Goal: Task Accomplishment & Management: Complete application form

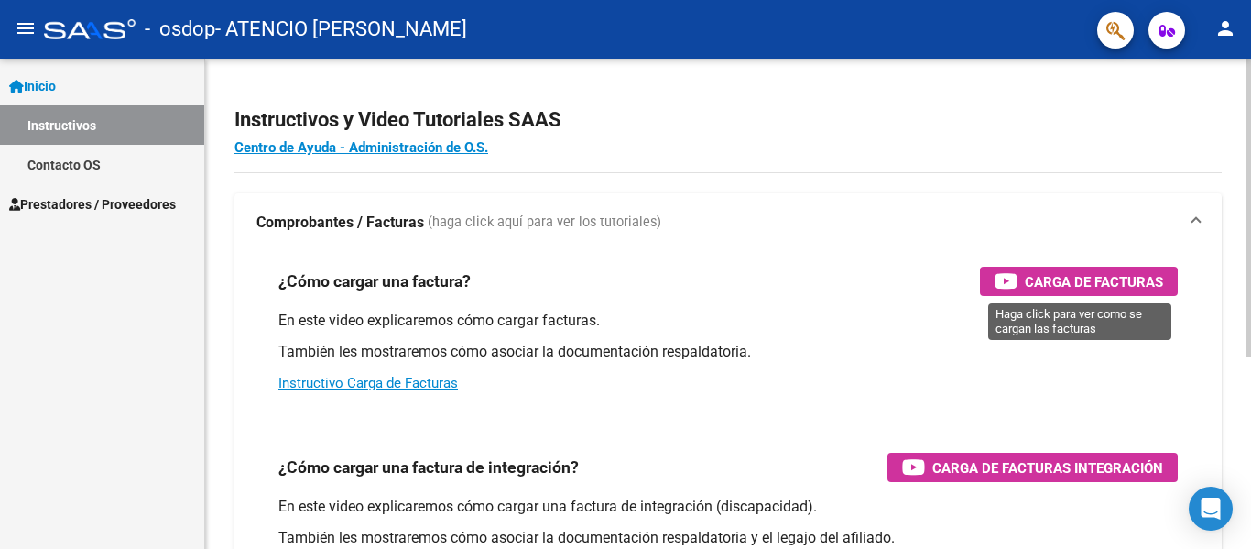
click at [1118, 276] on span "Carga de Facturas" at bounding box center [1094, 281] width 138 height 23
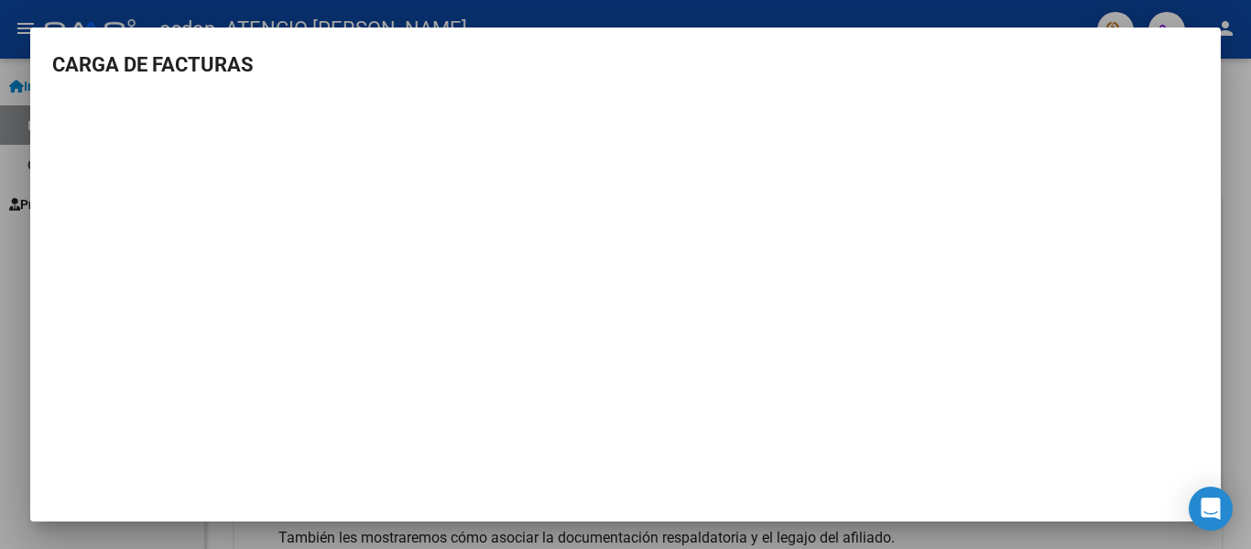
click at [1244, 49] on div at bounding box center [625, 274] width 1251 height 549
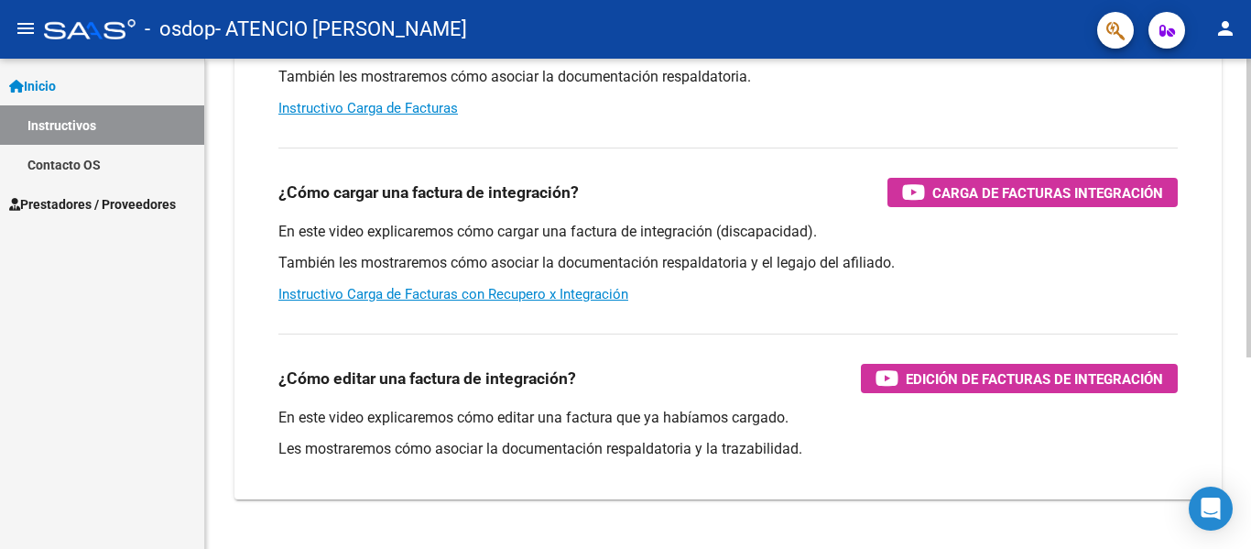
scroll to position [313, 0]
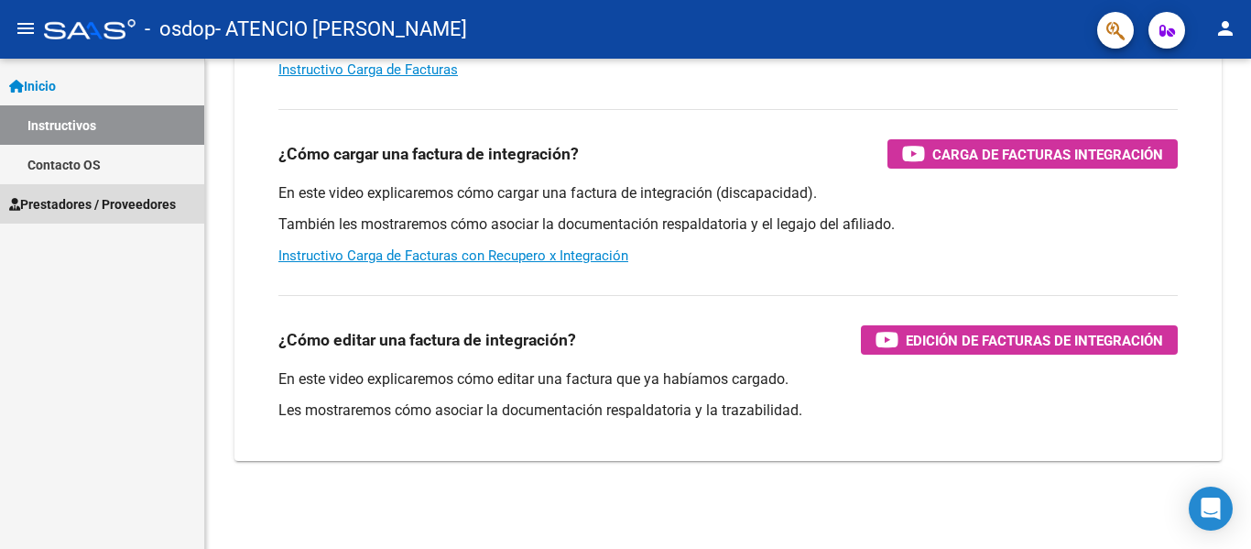
click at [93, 195] on span "Prestadores / Proveedores" at bounding box center [92, 204] width 167 height 20
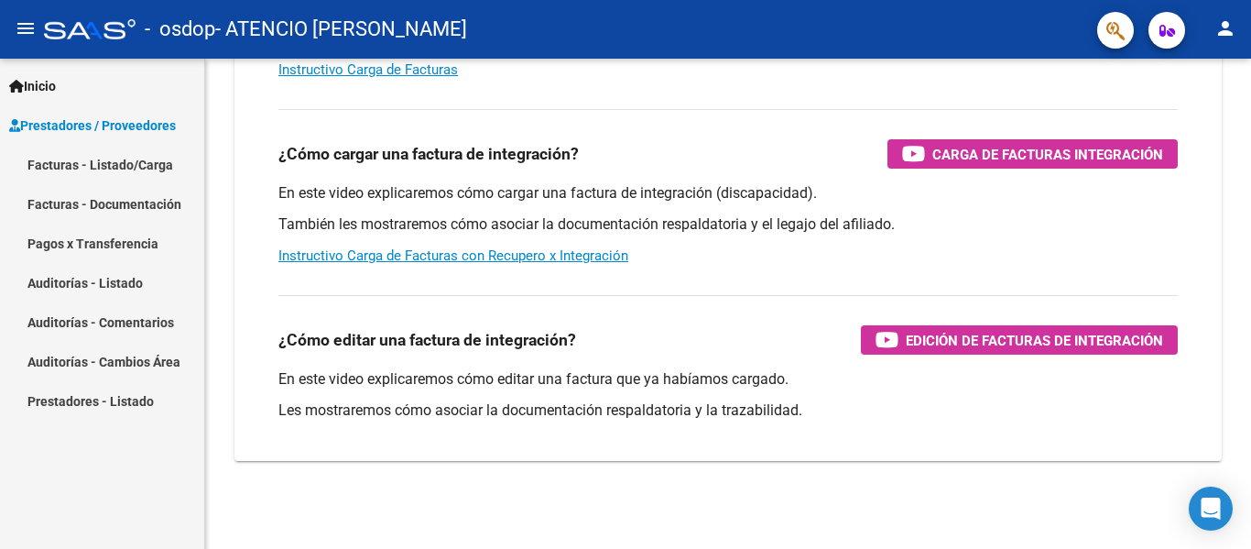
click at [131, 159] on link "Facturas - Listado/Carga" at bounding box center [102, 164] width 204 height 39
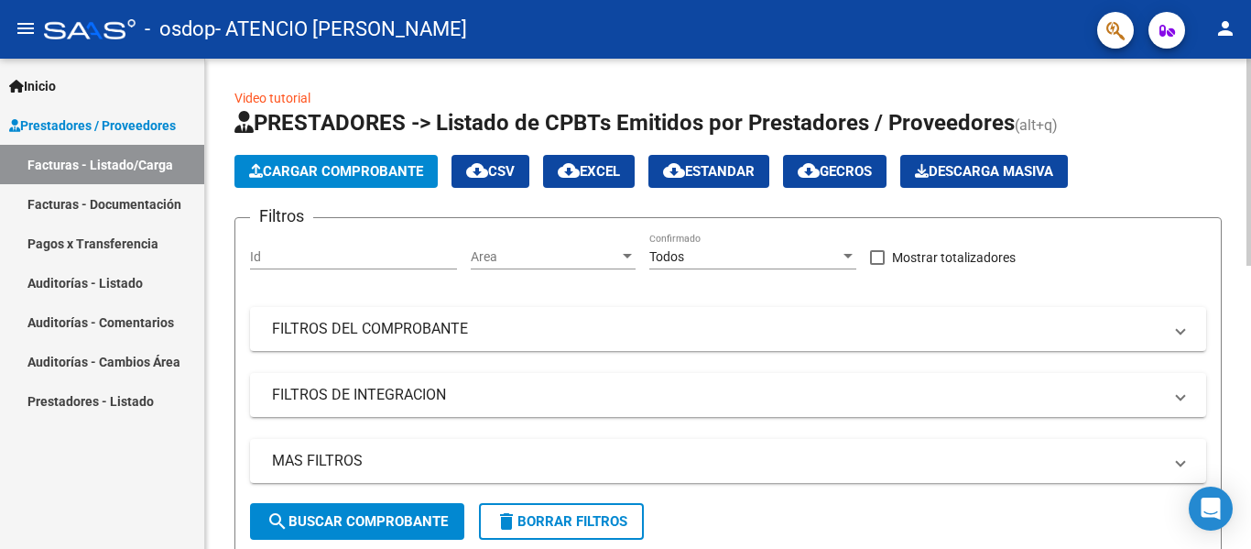
click at [361, 167] on span "Cargar Comprobante" at bounding box center [336, 171] width 174 height 16
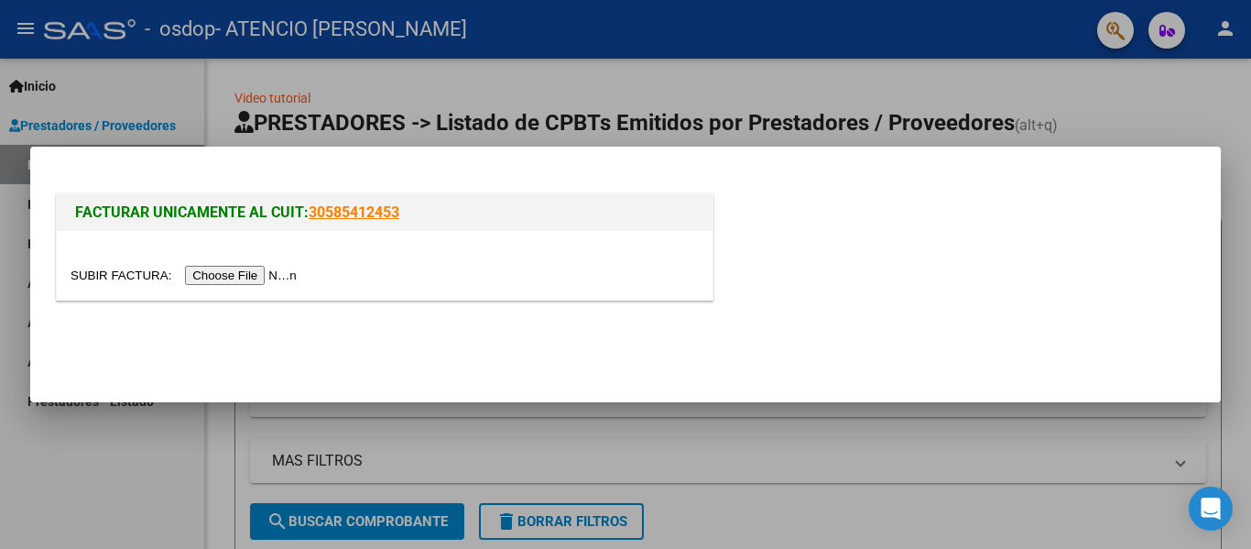
click at [265, 273] on input "file" at bounding box center [187, 275] width 232 height 19
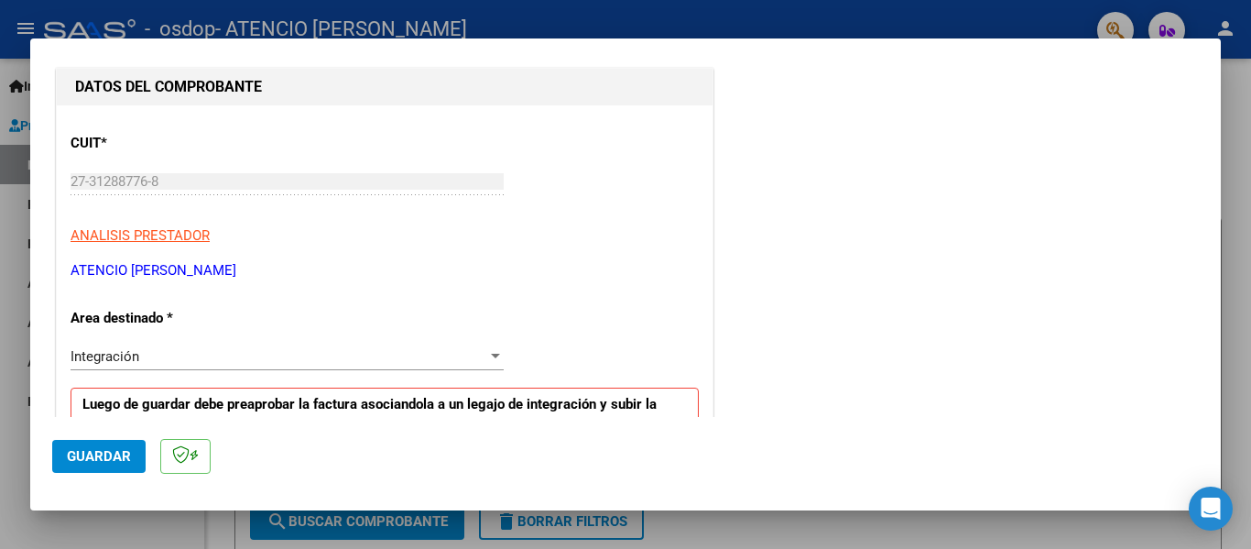
scroll to position [276, 0]
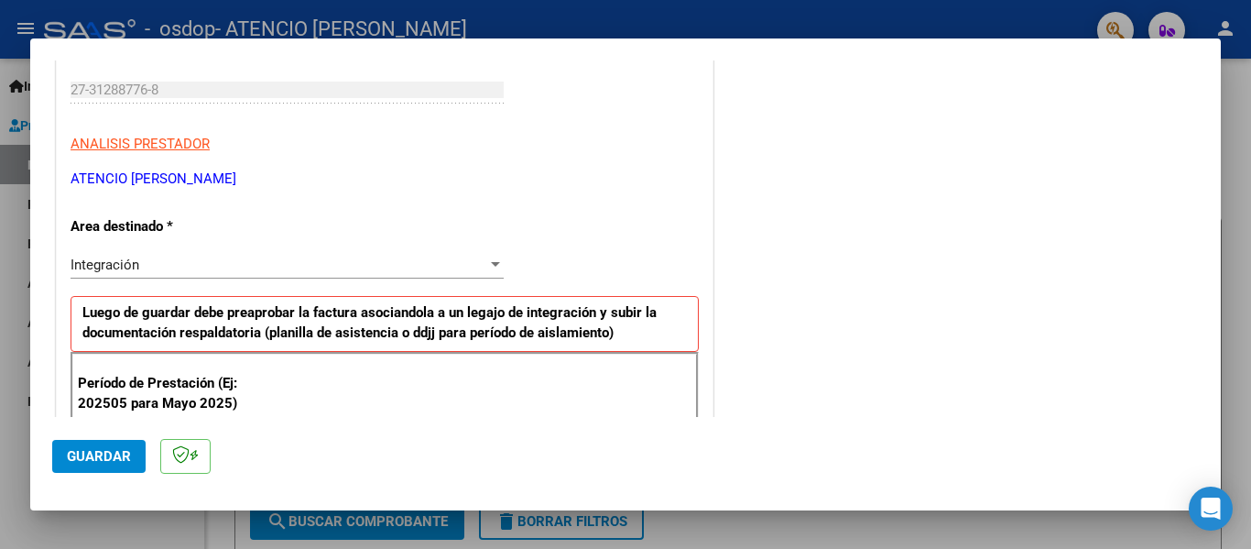
click at [182, 268] on div "Integración" at bounding box center [279, 264] width 417 height 16
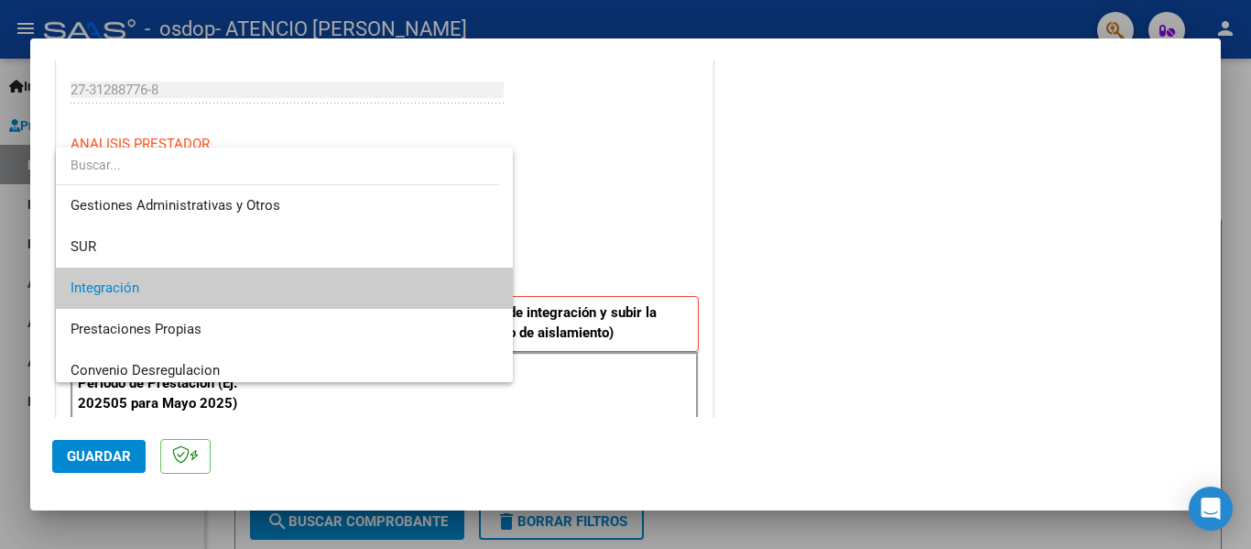
scroll to position [0, 0]
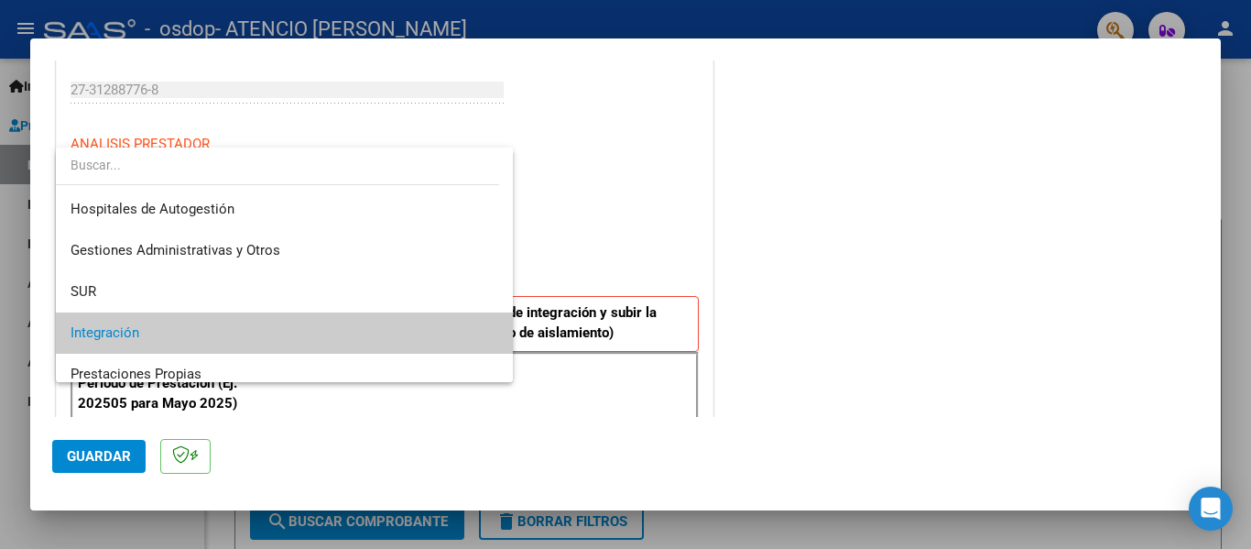
click at [657, 205] on div at bounding box center [625, 274] width 1251 height 549
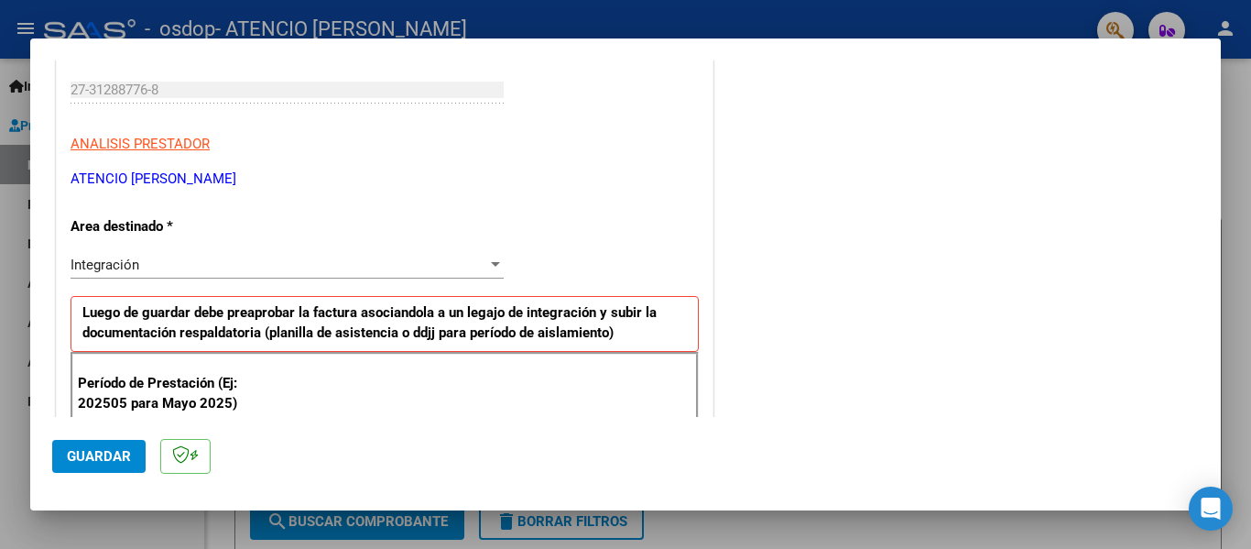
click at [257, 261] on div "Integración" at bounding box center [279, 264] width 417 height 16
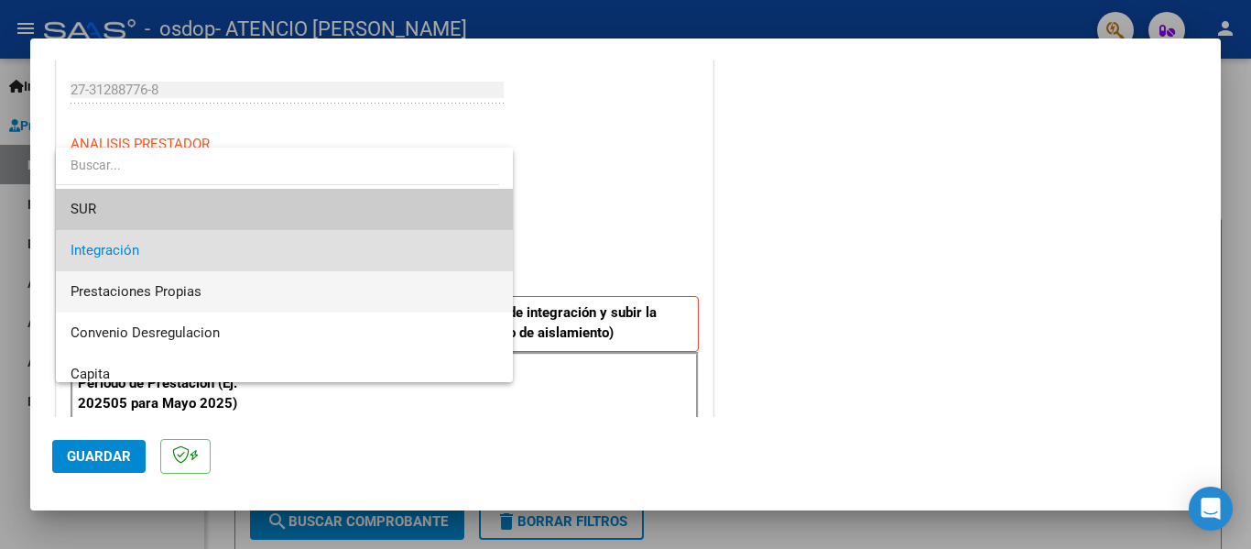
scroll to position [41, 0]
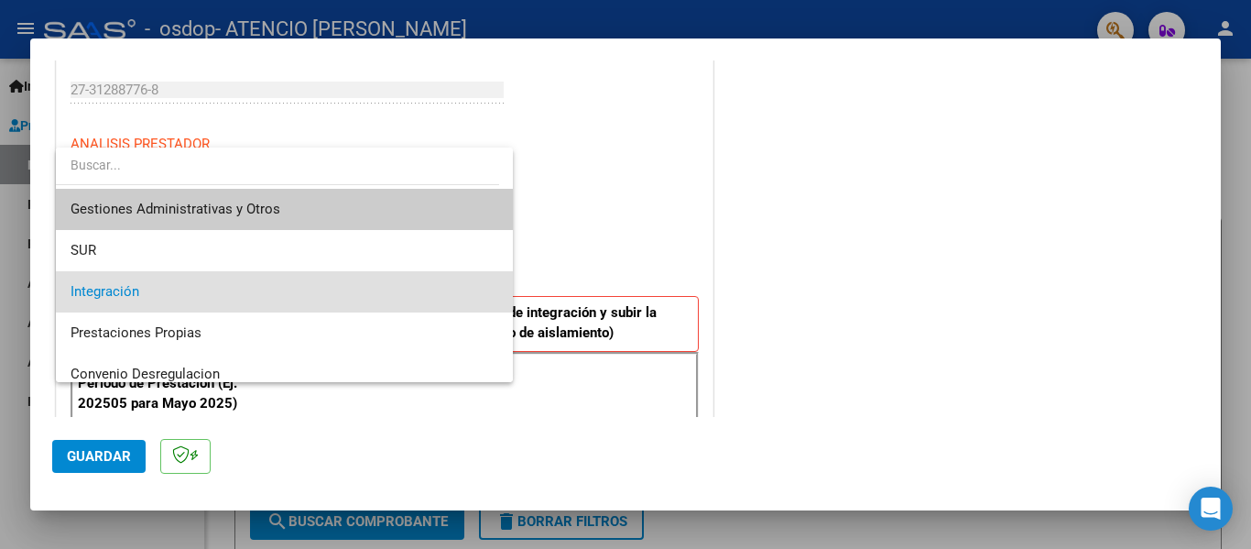
click at [594, 211] on div at bounding box center [625, 274] width 1251 height 549
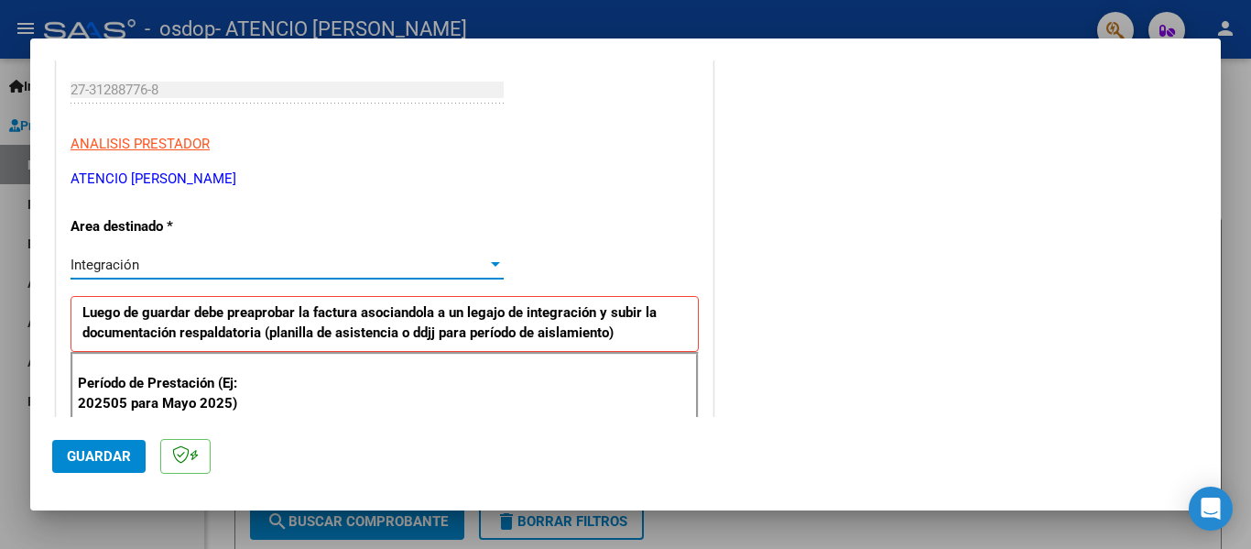
click at [256, 260] on div "Integración" at bounding box center [279, 264] width 417 height 16
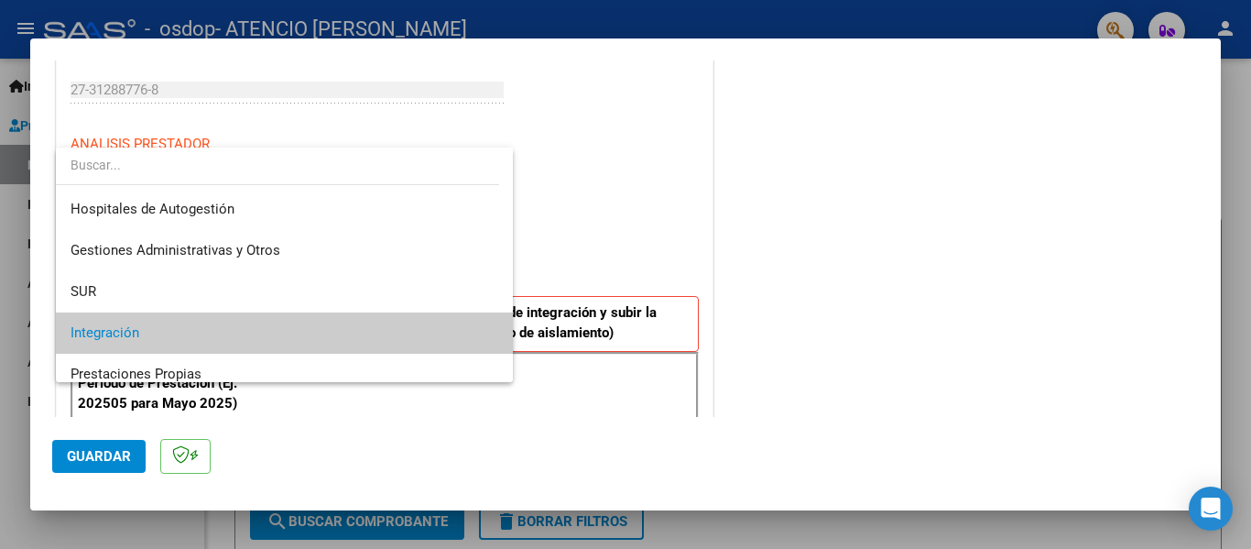
scroll to position [69, 0]
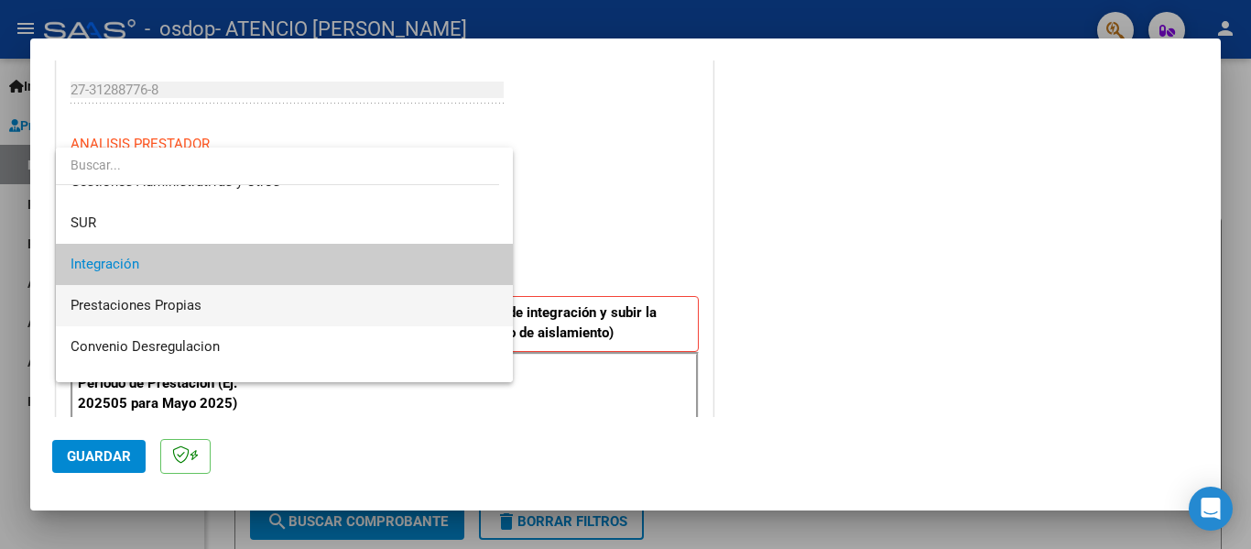
click at [216, 307] on span "Prestaciones Propias" at bounding box center [285, 305] width 428 height 41
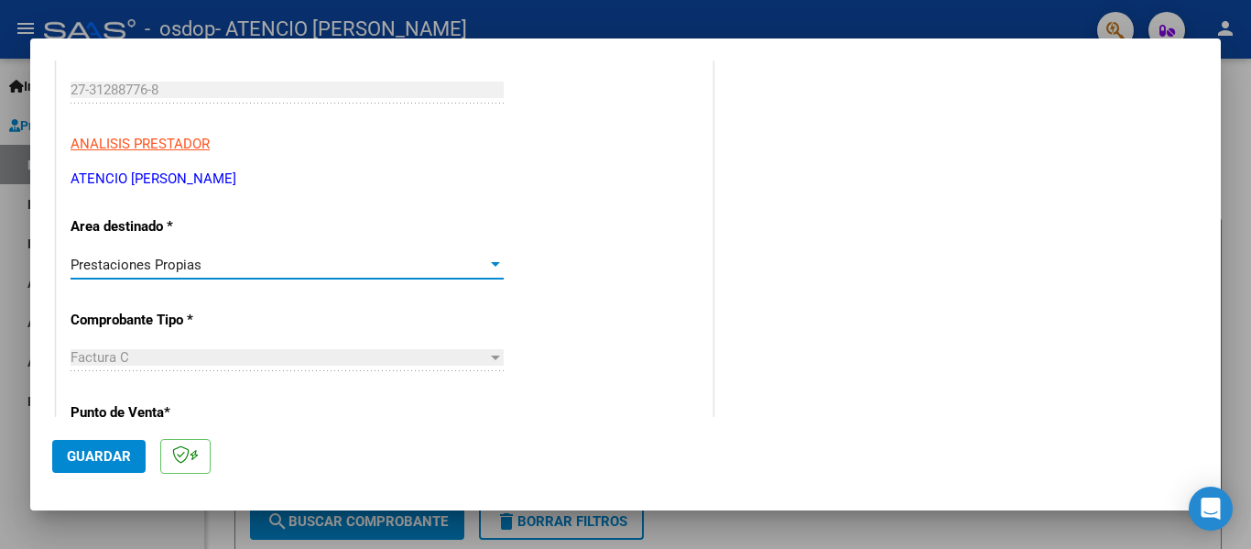
click at [239, 261] on div "Prestaciones Propias" at bounding box center [279, 264] width 417 height 16
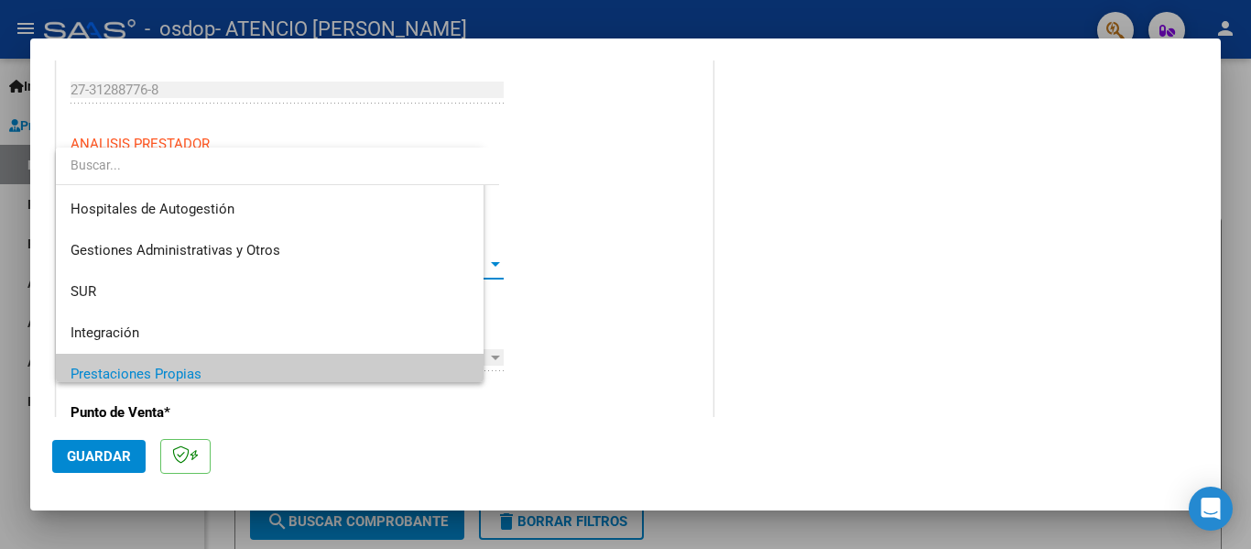
scroll to position [110, 0]
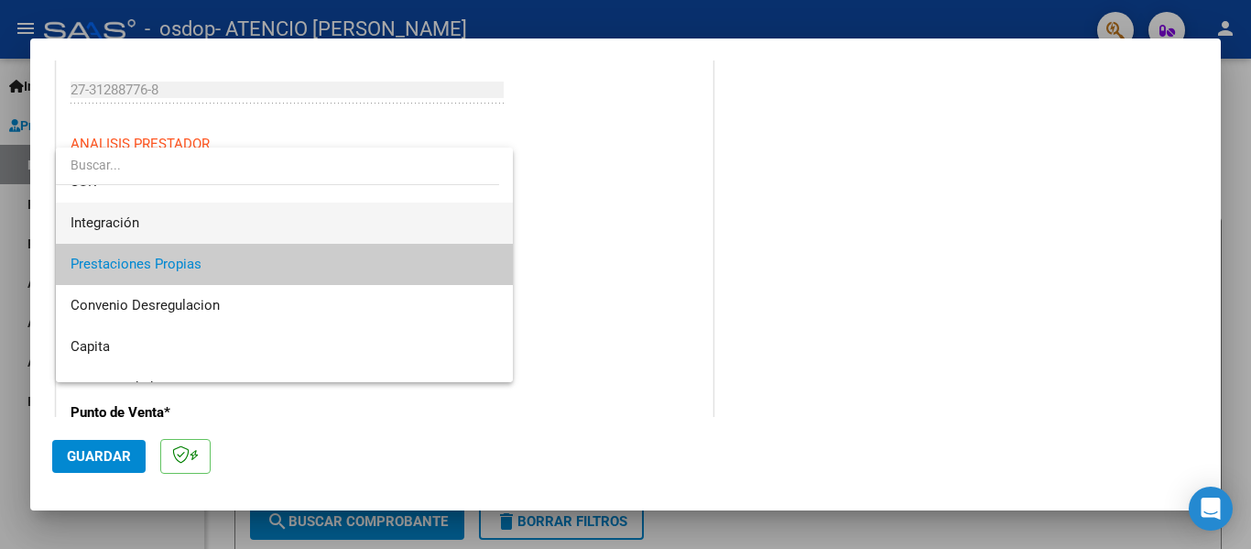
click at [245, 223] on span "Integración" at bounding box center [285, 222] width 428 height 41
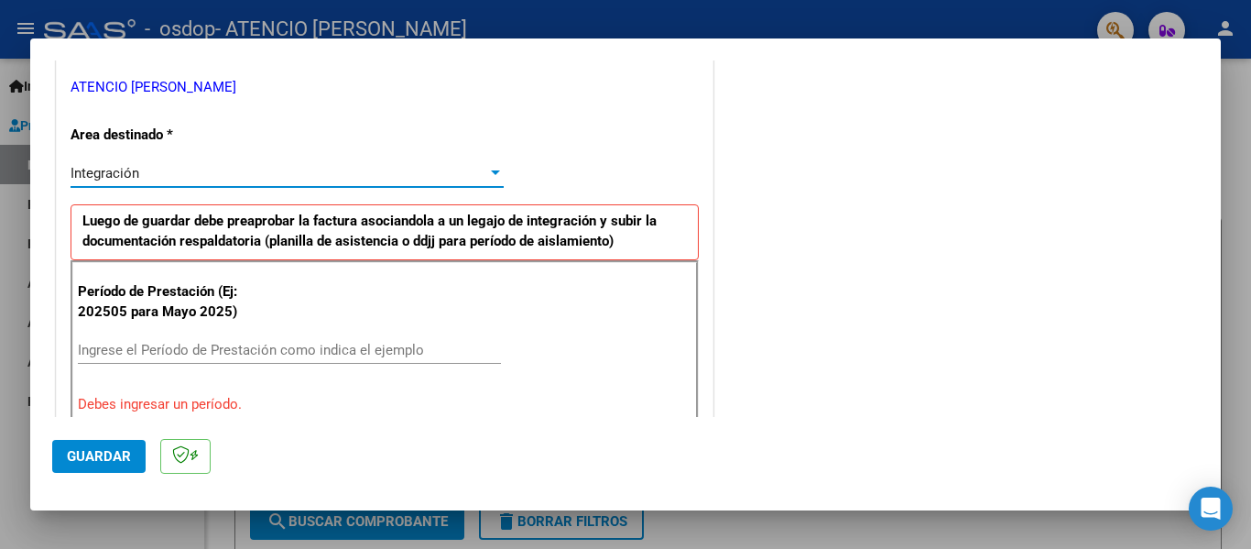
scroll to position [459, 0]
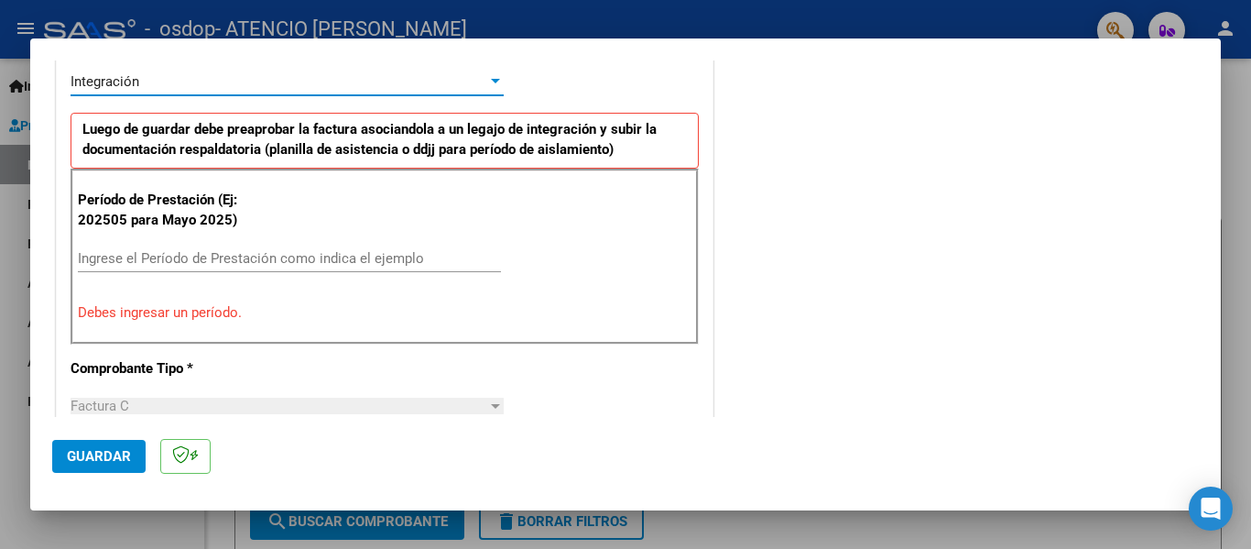
click at [230, 261] on input "Ingrese el Período de Prestación como indica el ejemplo" at bounding box center [289, 258] width 423 height 16
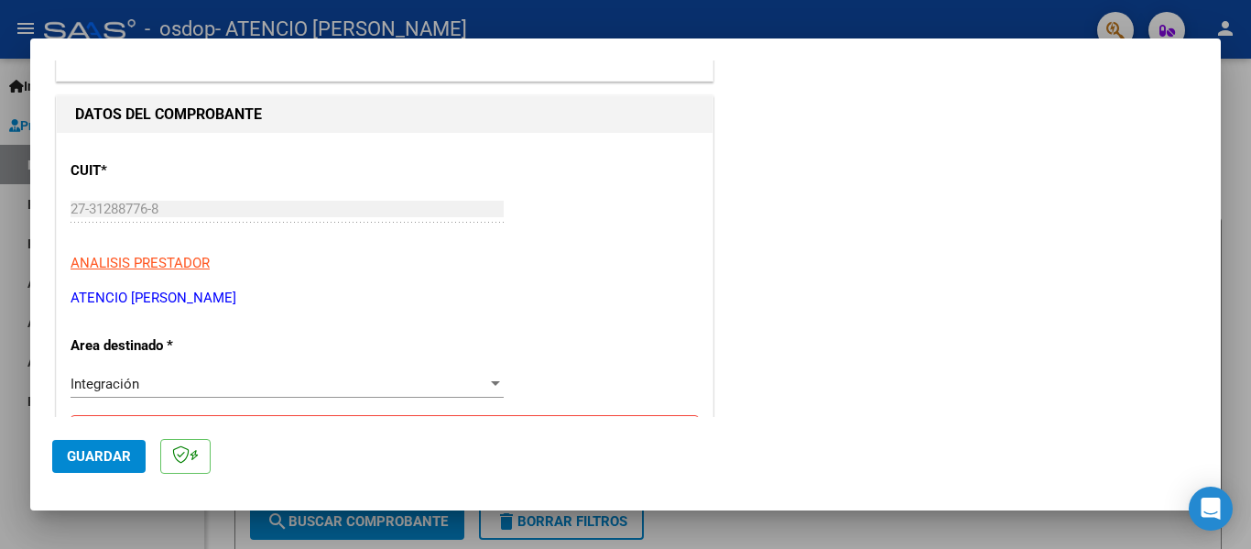
scroll to position [248, 0]
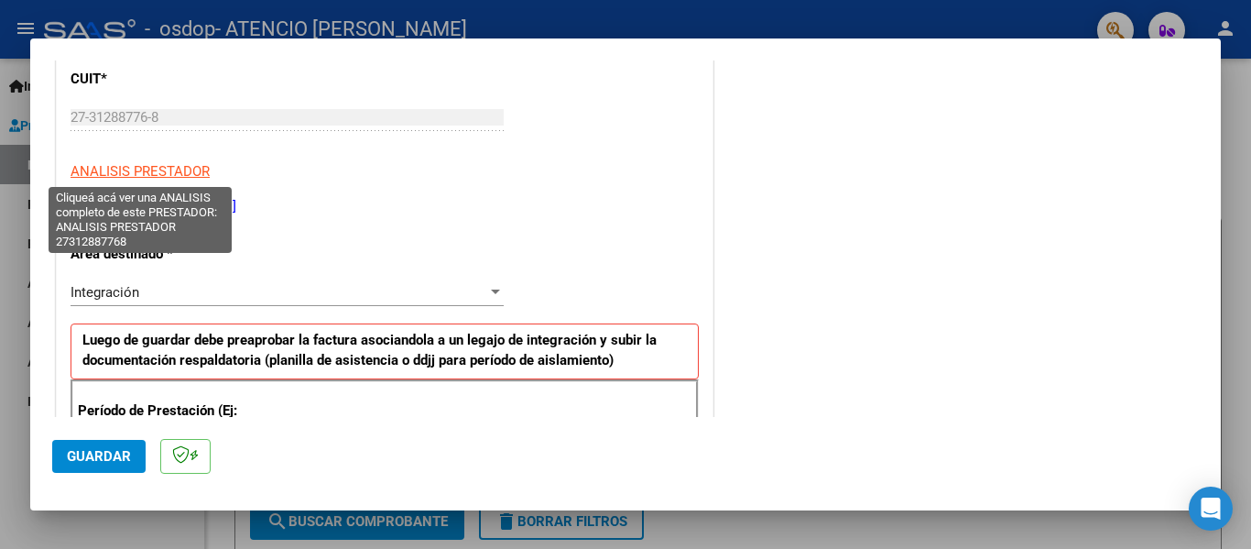
type input "202508"
click at [191, 174] on span "ANALISIS PRESTADOR" at bounding box center [140, 171] width 139 height 16
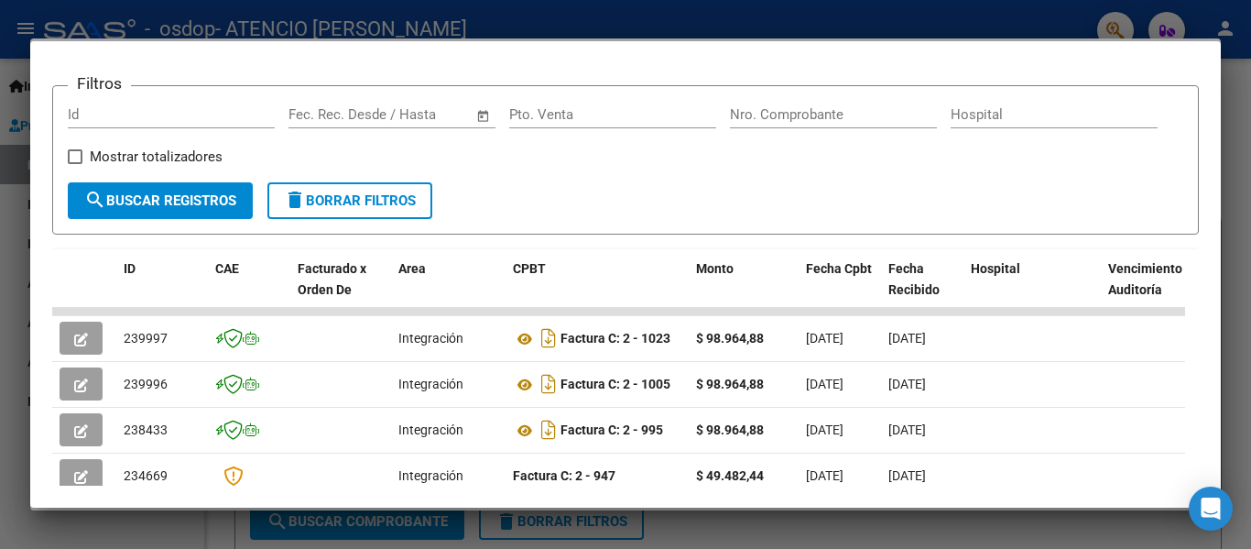
scroll to position [0, 0]
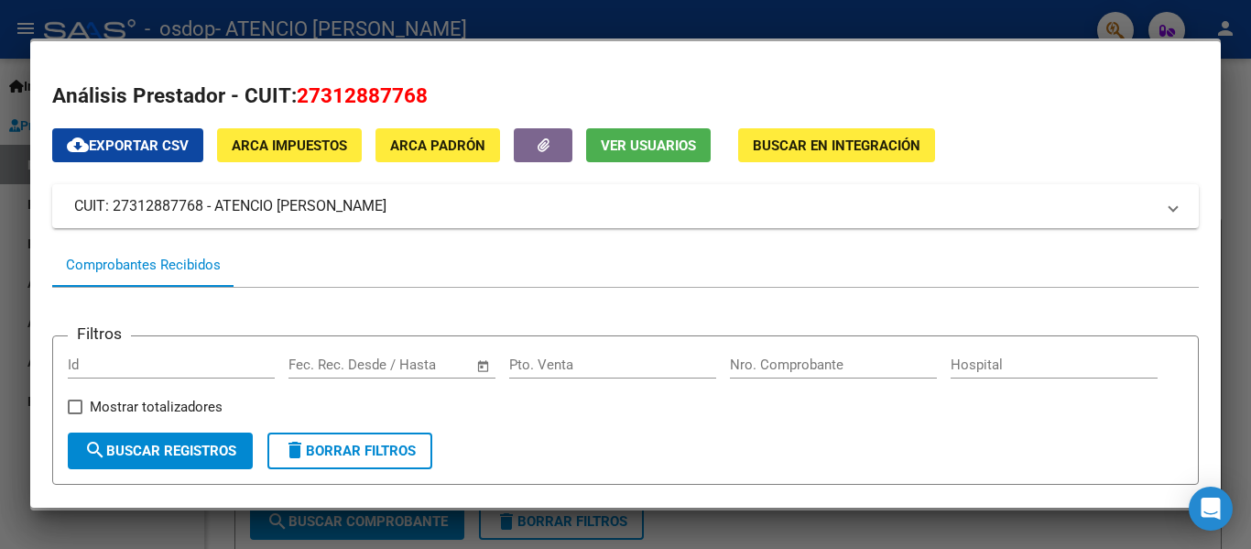
click at [1119, 54] on mat-dialog-container "Análisis Prestador - CUIT: 27312887768 cloud_download Exportar CSV ARCA Impuest…" at bounding box center [625, 274] width 1191 height 466
click at [997, 25] on div at bounding box center [625, 274] width 1251 height 549
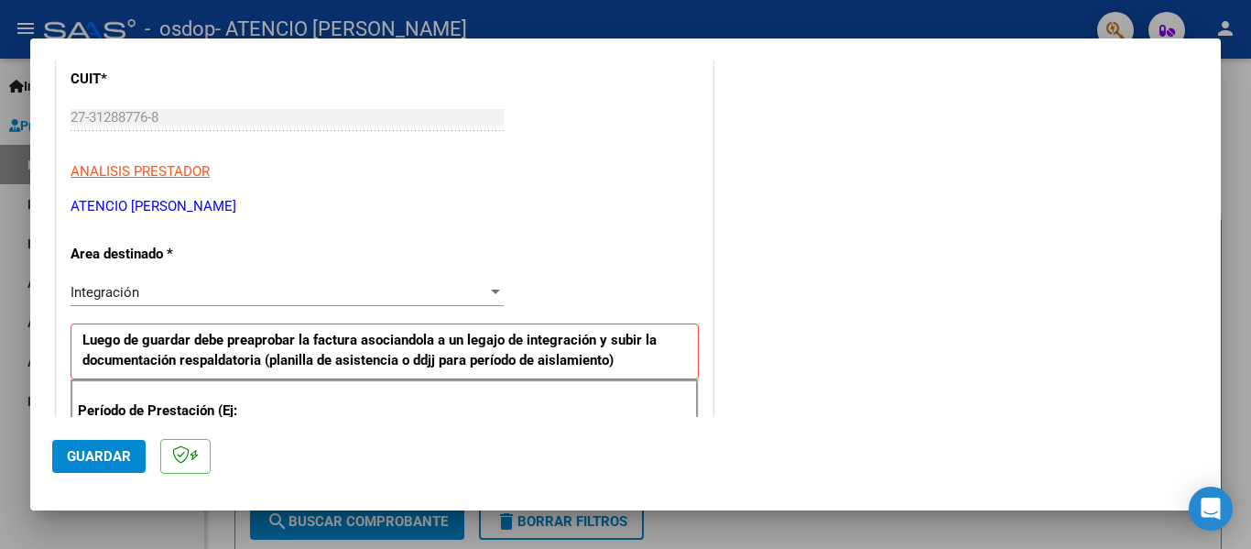
scroll to position [615, 0]
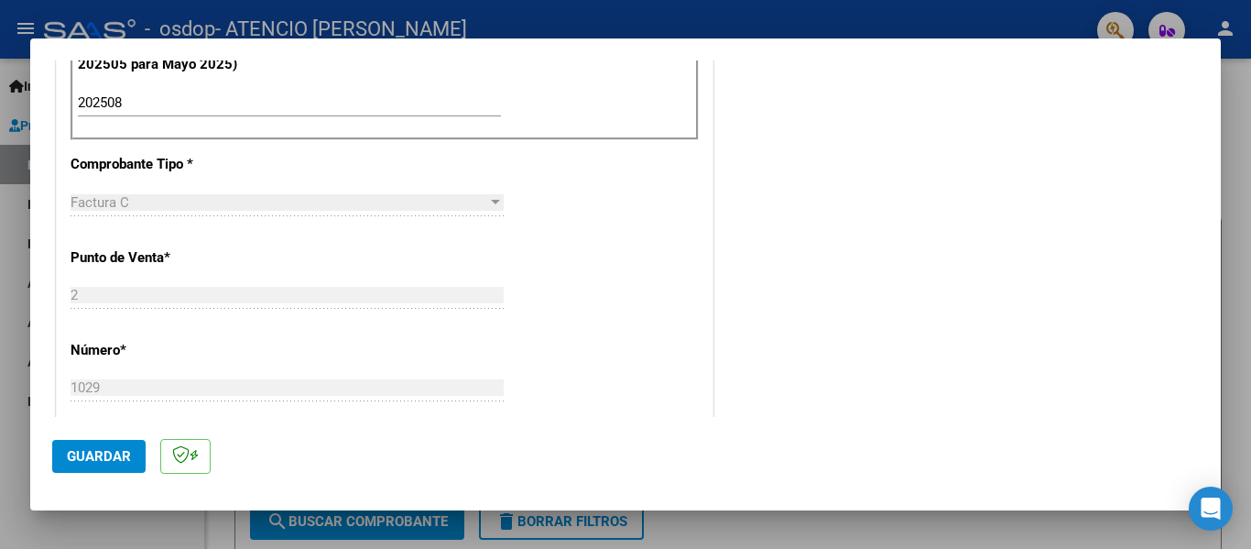
click at [96, 462] on span "Guardar" at bounding box center [99, 456] width 64 height 16
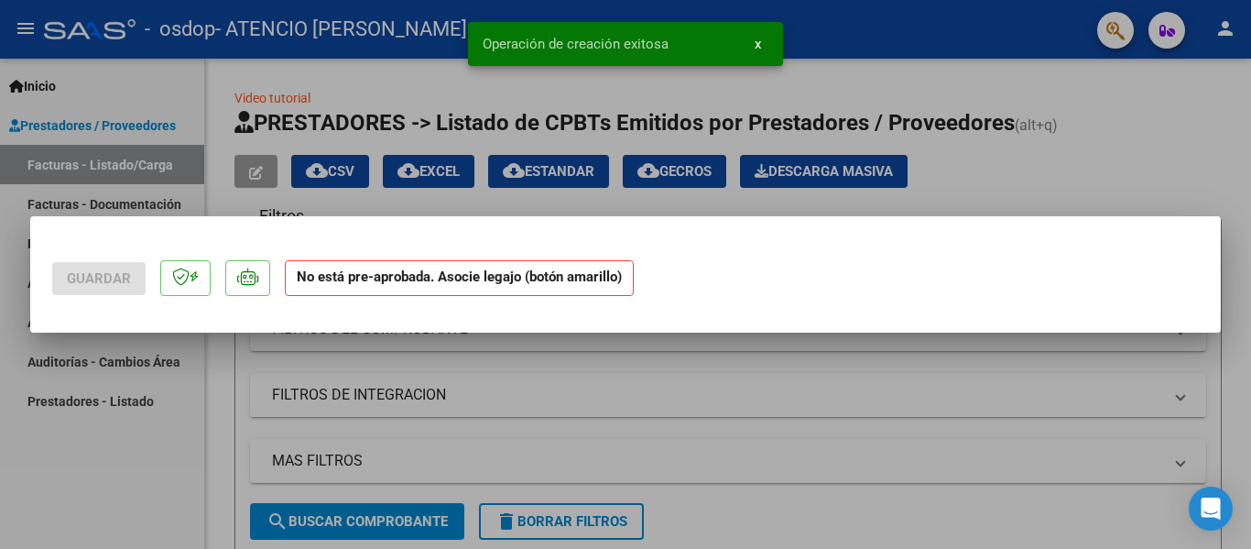
scroll to position [0, 0]
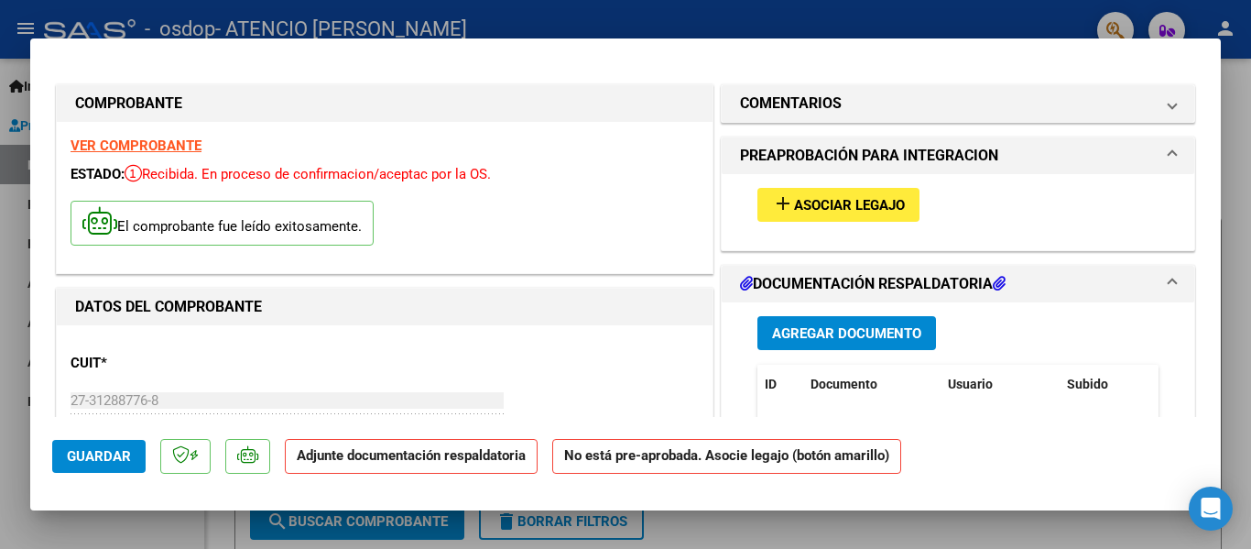
click at [859, 329] on span "Agregar Documento" at bounding box center [846, 333] width 149 height 16
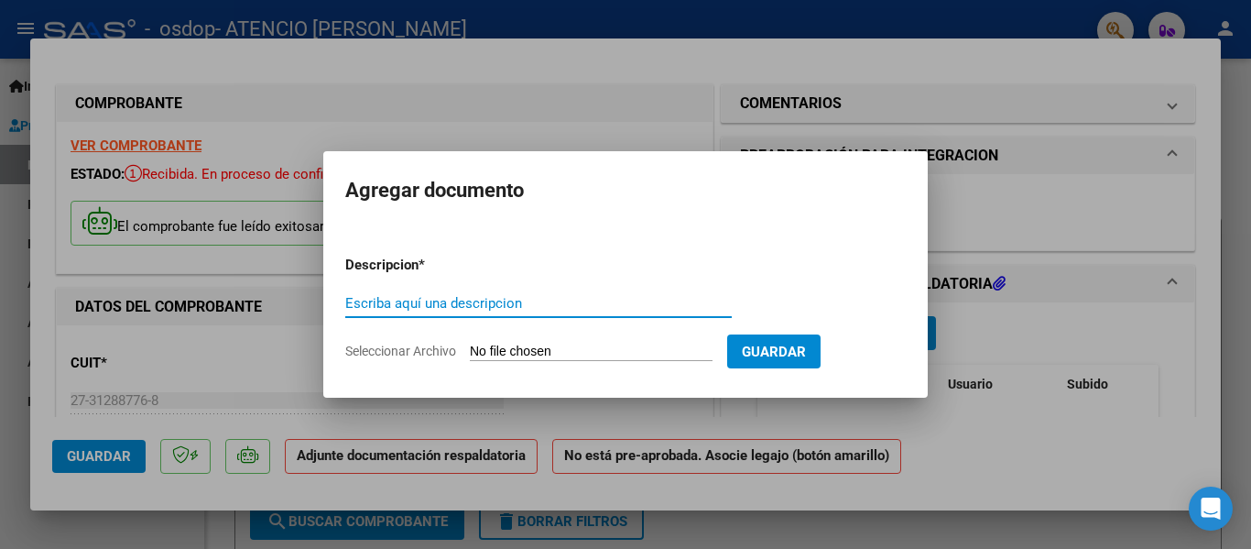
click at [439, 349] on span "Seleccionar Archivo" at bounding box center [400, 350] width 111 height 15
click at [470, 349] on input "Seleccionar Archivo" at bounding box center [591, 351] width 243 height 17
type input "C:\fakepath\planilla [PERSON_NAME] Psicopedagogia.pdf"
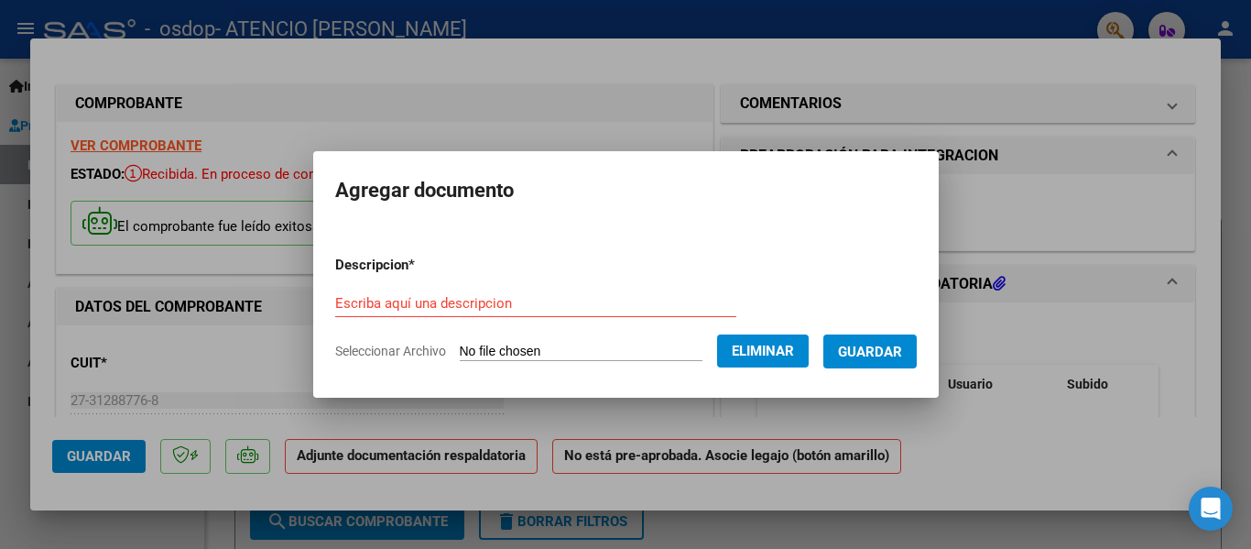
click at [436, 309] on input "Escriba aquí una descripcion" at bounding box center [535, 303] width 401 height 16
type input "O"
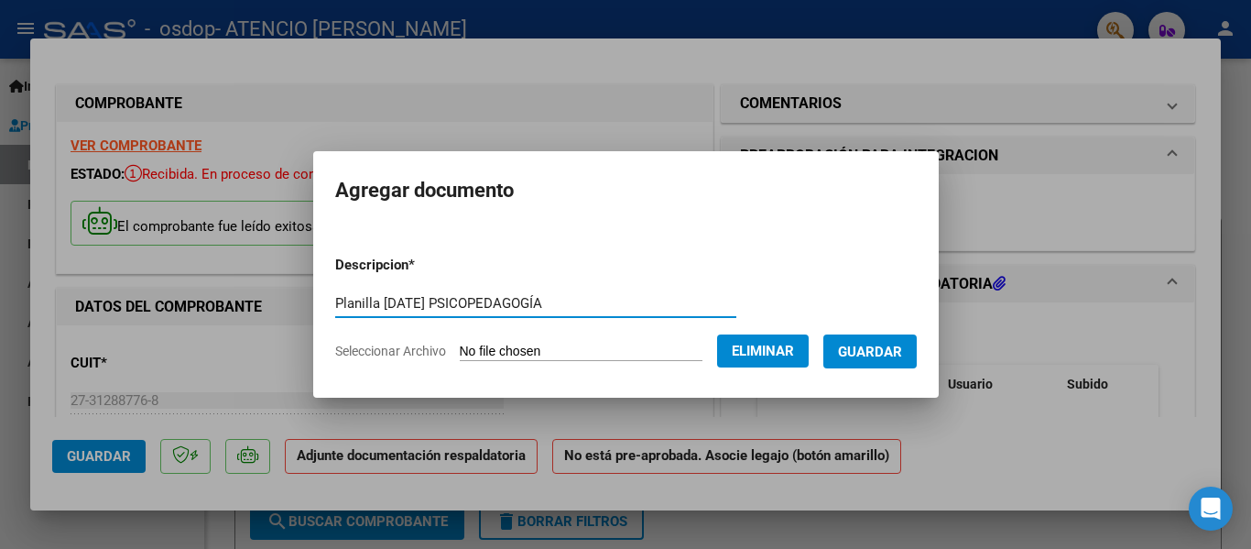
type input "Planilla [DATE] PSICOPEDAGOGÍA"
click at [899, 364] on button "Guardar" at bounding box center [869, 351] width 93 height 34
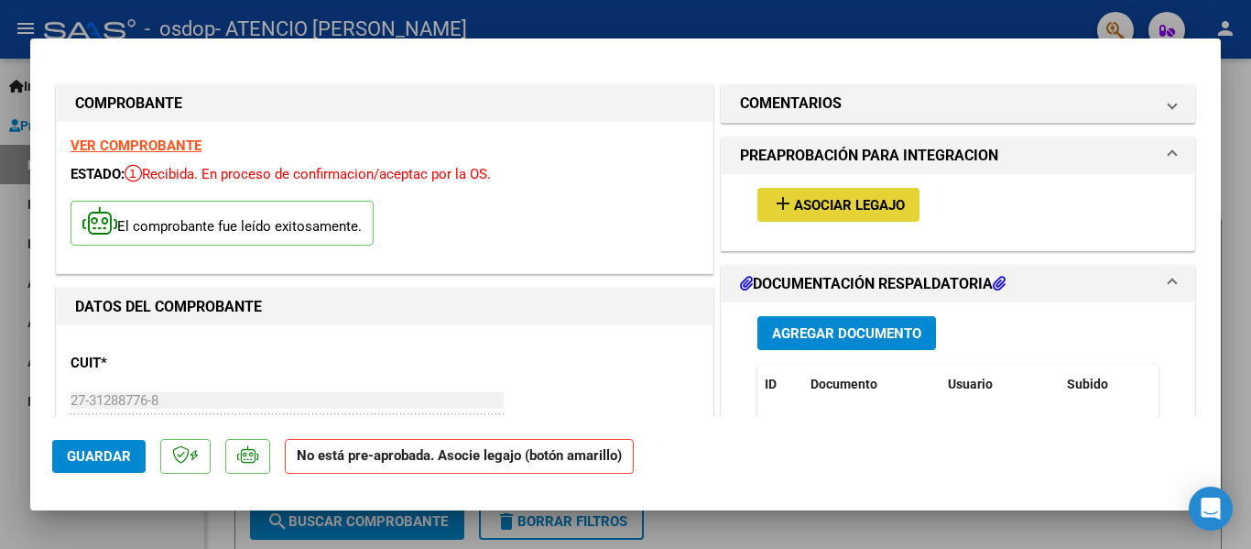
click at [832, 198] on span "Asociar Legajo" at bounding box center [849, 205] width 111 height 16
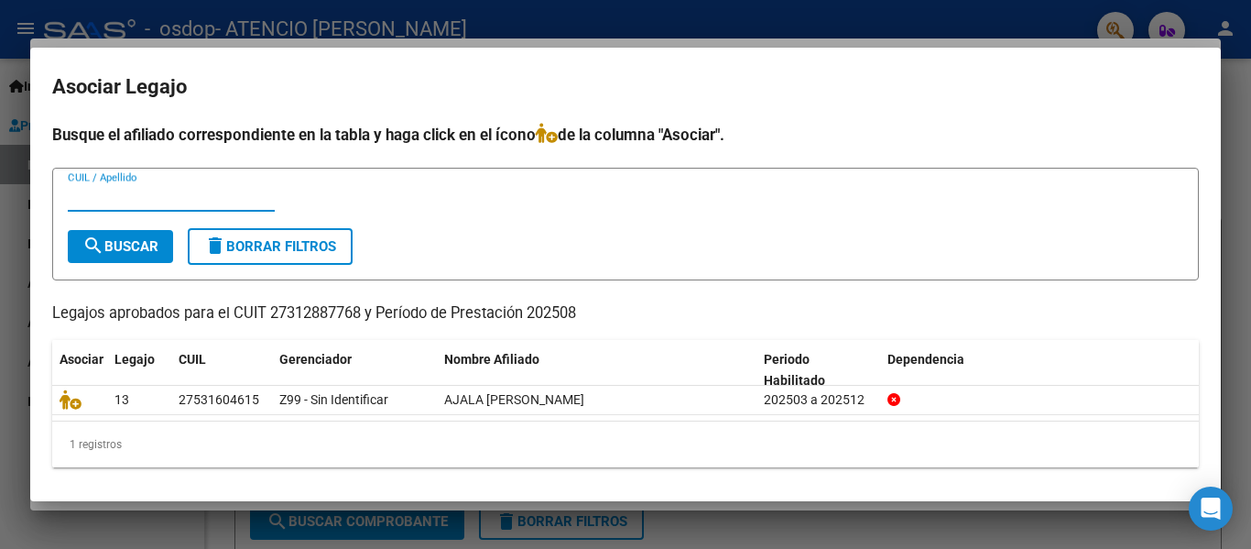
scroll to position [4, 0]
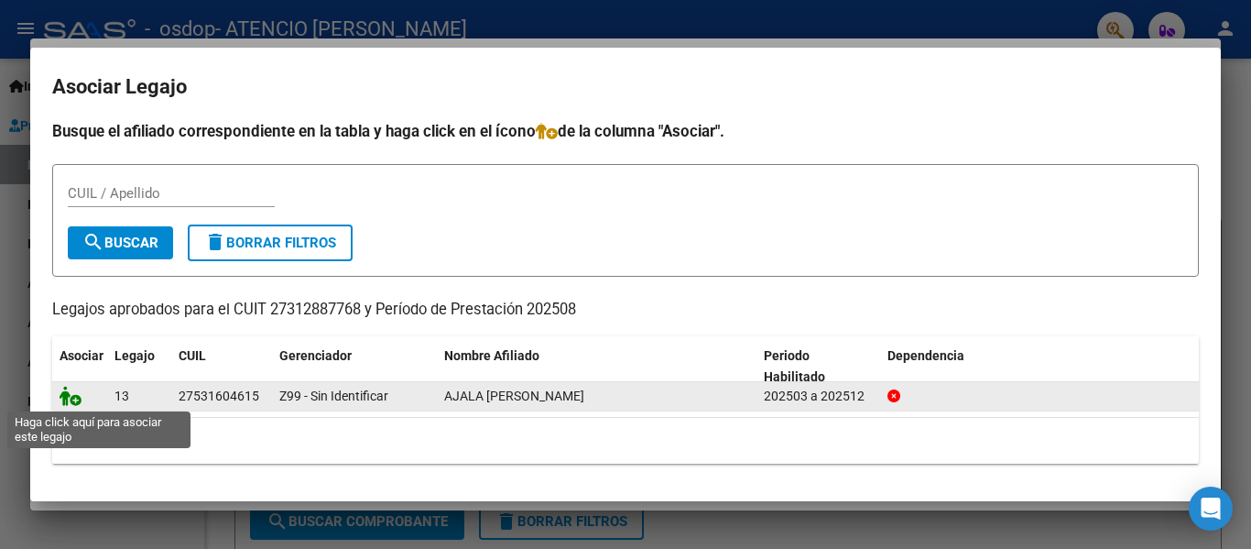
click at [71, 396] on icon at bounding box center [71, 396] width 22 height 20
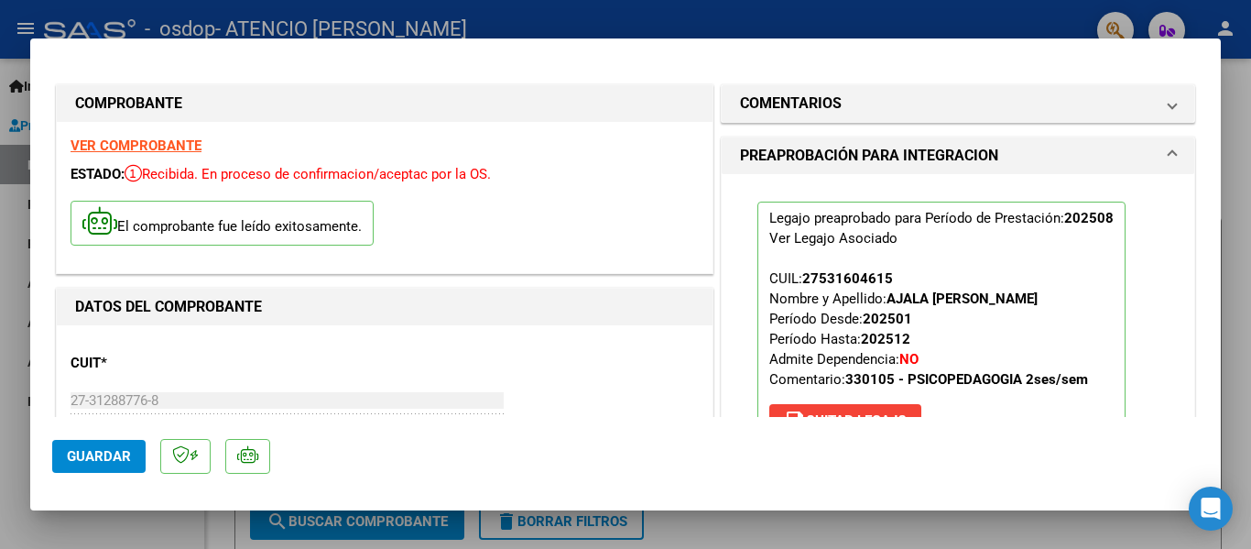
scroll to position [366, 0]
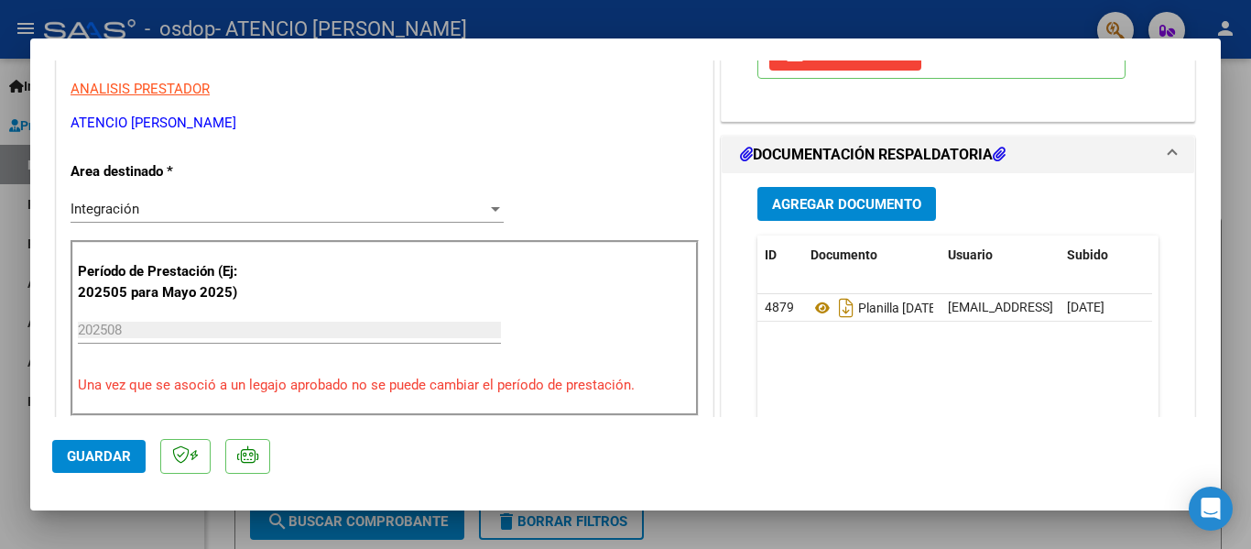
click at [96, 448] on span "Guardar" at bounding box center [99, 456] width 64 height 16
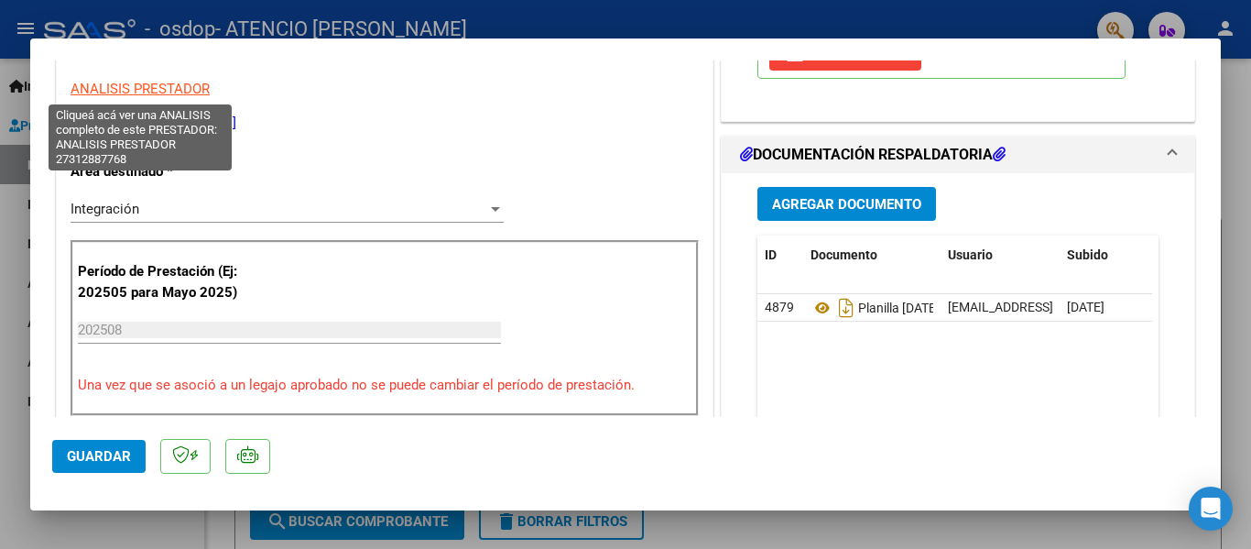
click at [173, 88] on span "ANALISIS PRESTADOR" at bounding box center [140, 89] width 139 height 16
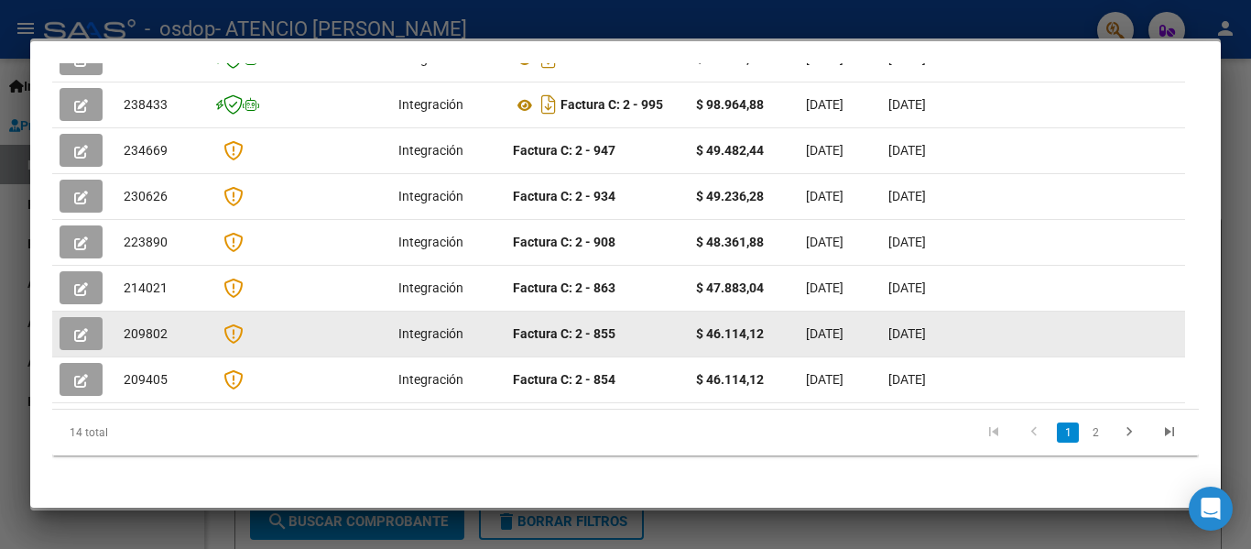
scroll to position [529, 0]
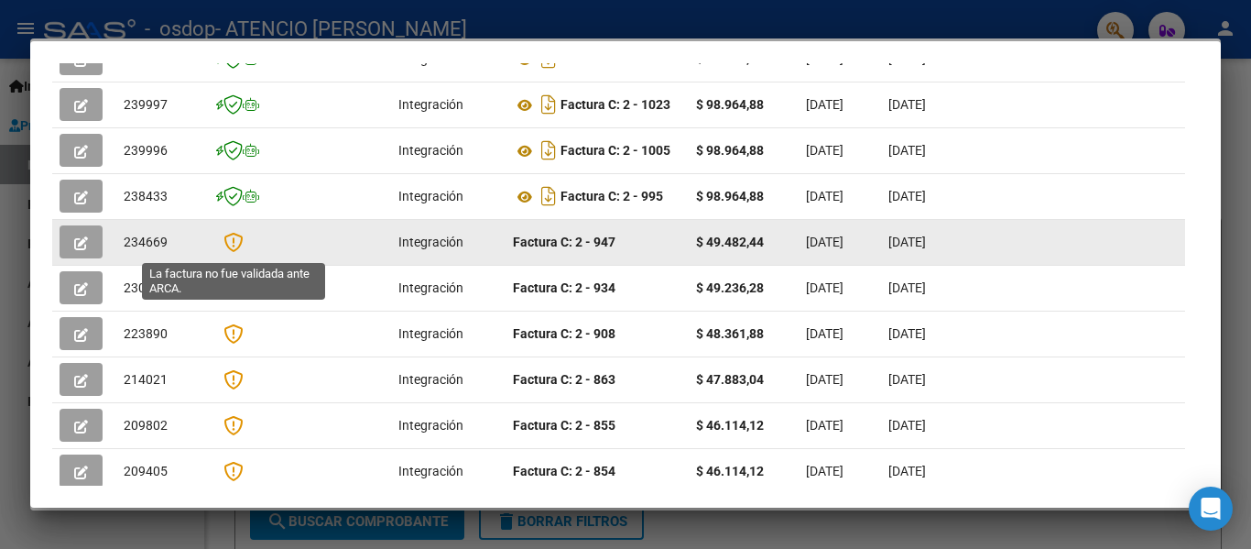
click at [234, 248] on icon at bounding box center [232, 242] width 19 height 20
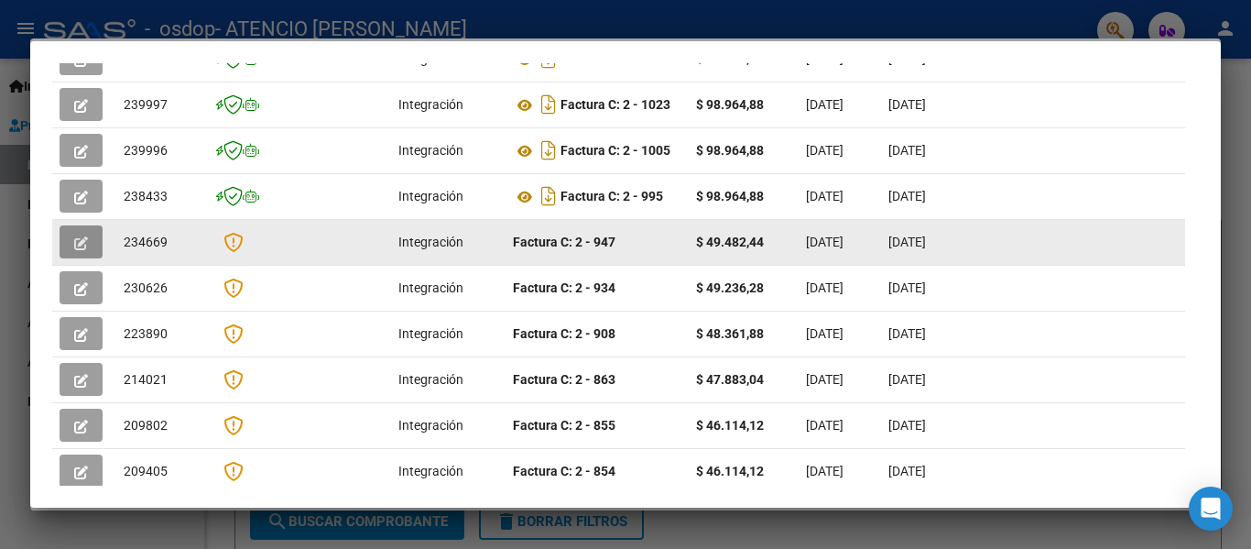
click at [74, 245] on icon "button" at bounding box center [81, 243] width 14 height 14
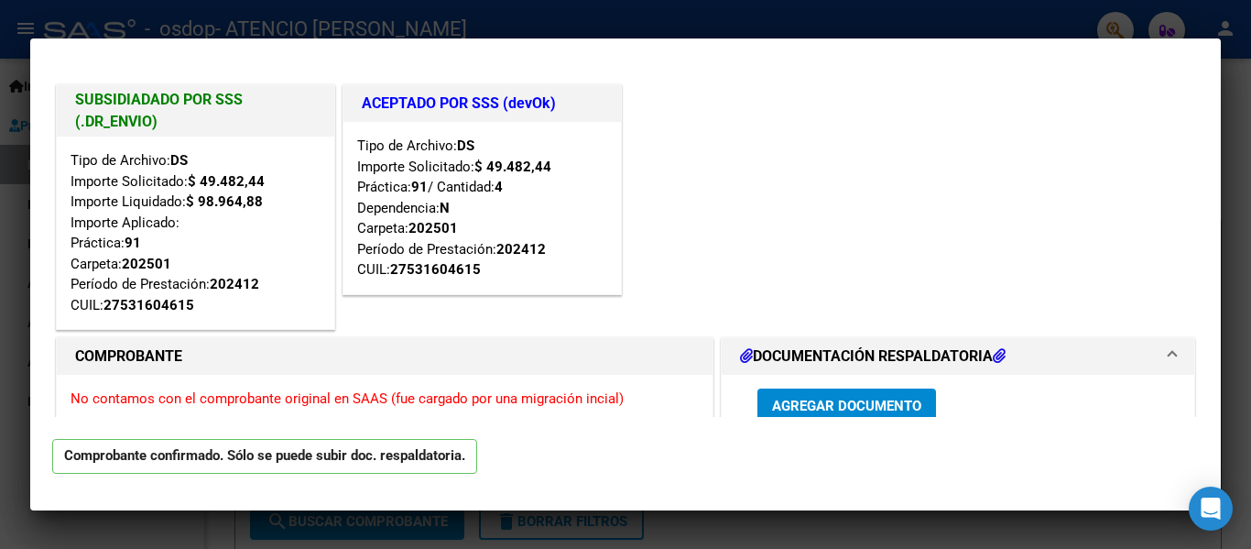
click at [845, 398] on span "Agregar Documento" at bounding box center [846, 406] width 149 height 16
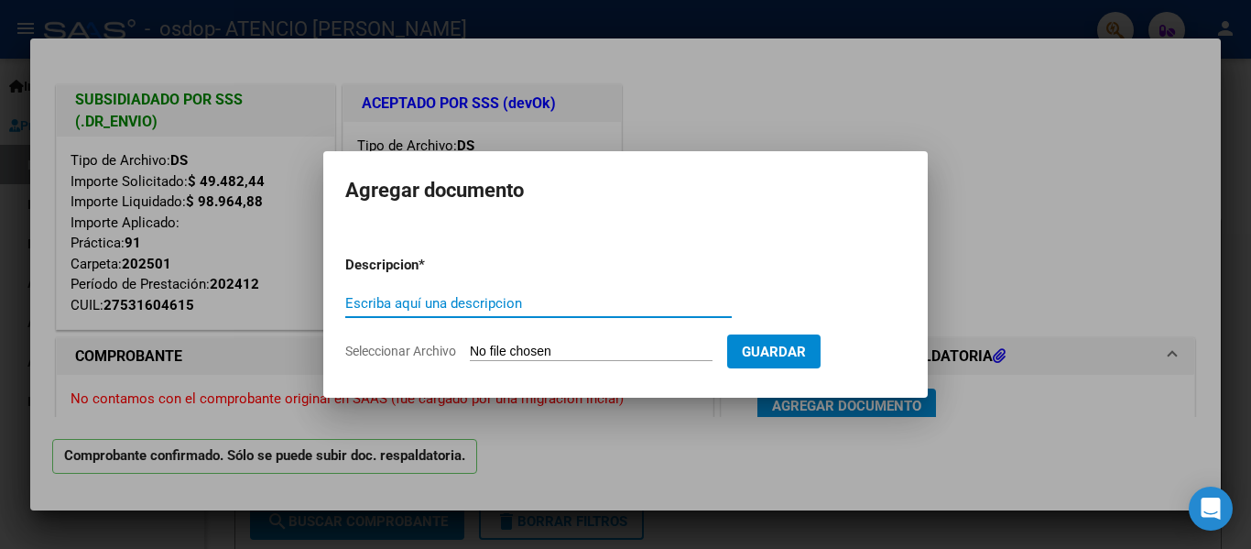
click at [425, 348] on span "Seleccionar Archivo" at bounding box center [400, 350] width 111 height 15
click at [470, 348] on input "Seleccionar Archivo" at bounding box center [591, 351] width 243 height 17
click at [594, 289] on div "Escriba aquí una descripcion" at bounding box center [538, 302] width 387 height 27
click at [649, 500] on div at bounding box center [625, 274] width 1251 height 549
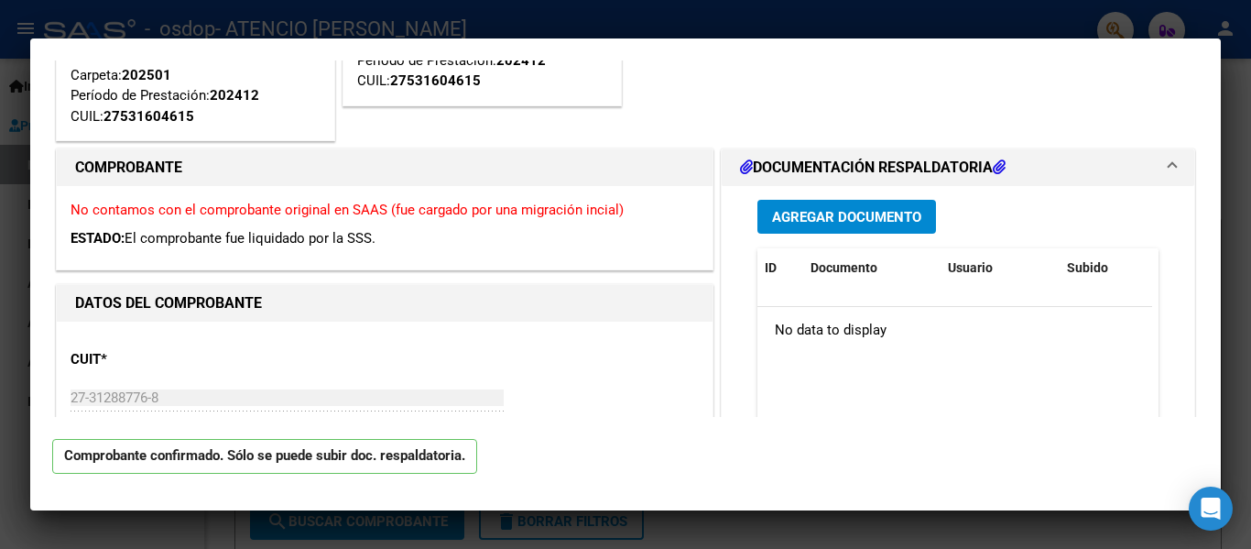
scroll to position [0, 0]
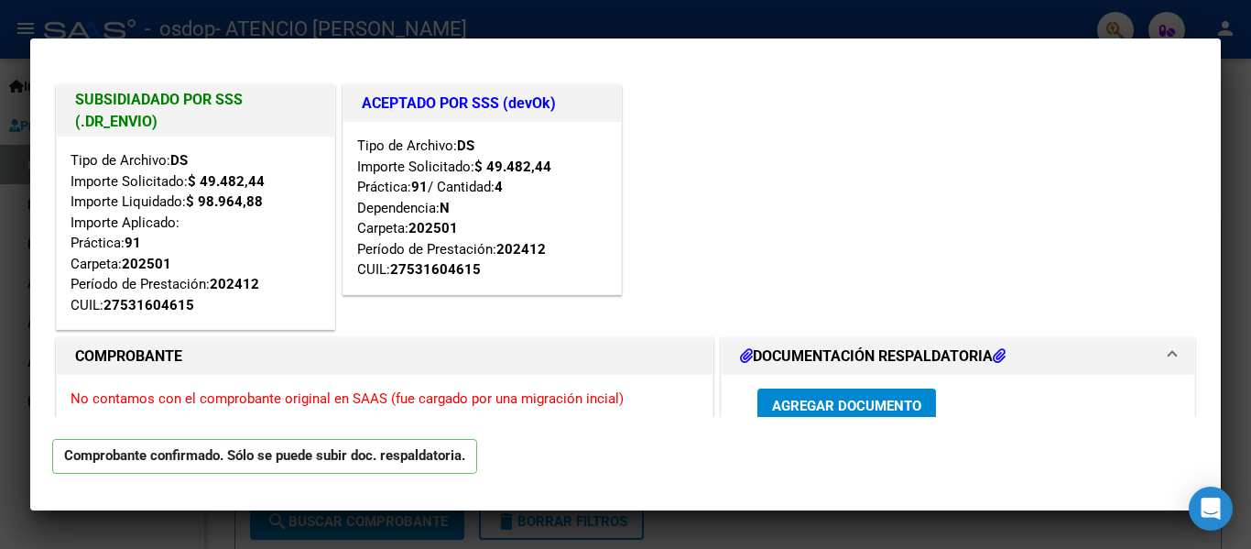
click at [1250, 54] on div at bounding box center [625, 274] width 1251 height 549
type input "$ 0,00"
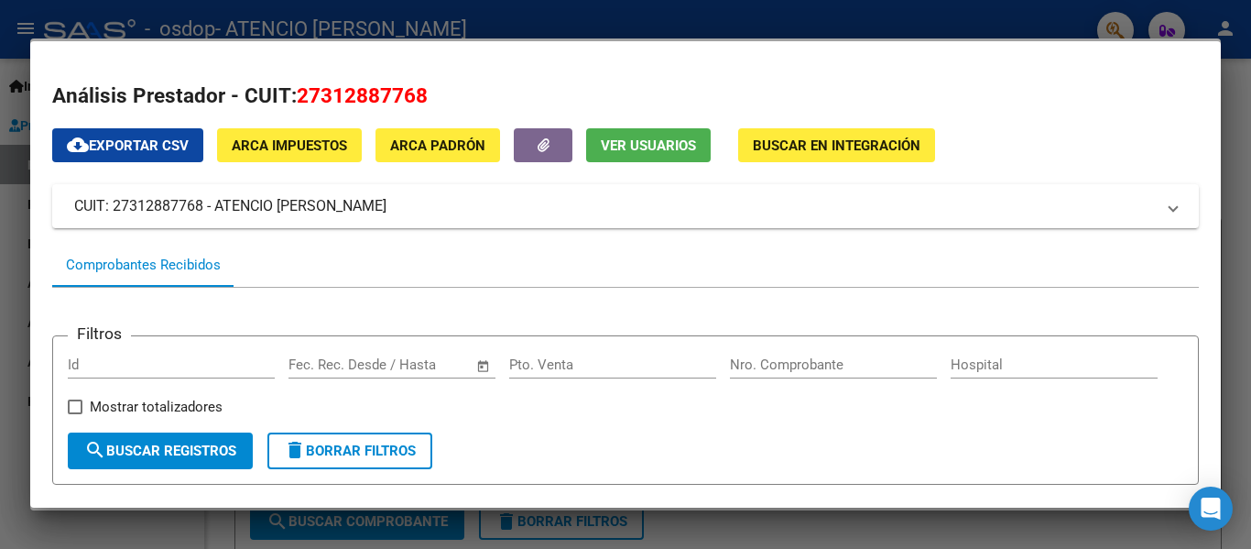
click at [1165, 81] on h2 "Análisis Prestador - CUIT: 27312887768" at bounding box center [625, 96] width 1147 height 31
click at [1042, 22] on div at bounding box center [625, 274] width 1251 height 549
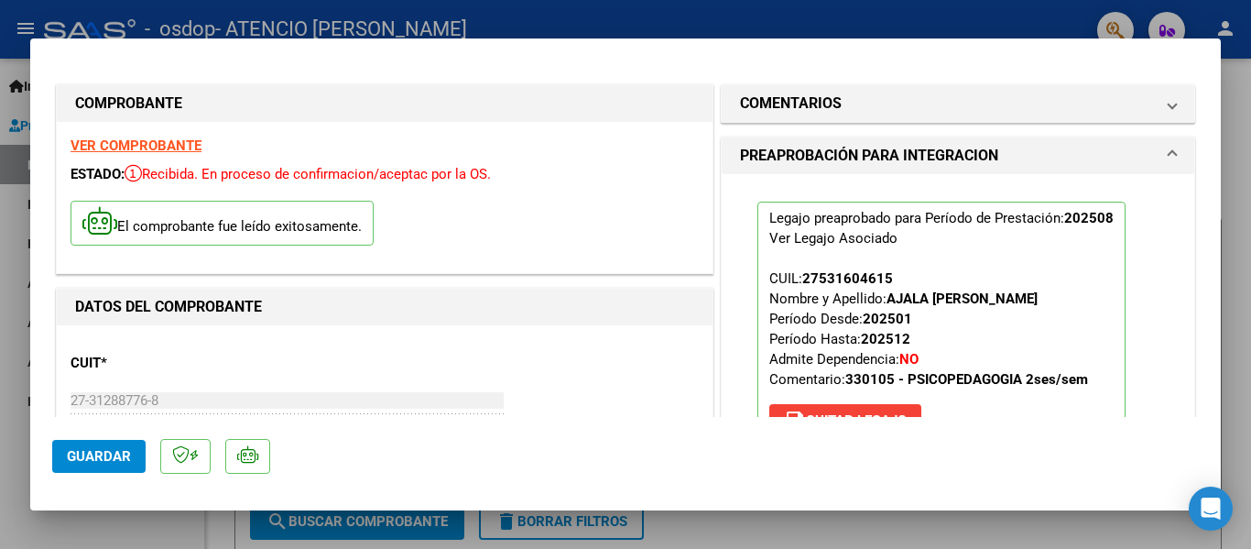
click at [708, 5] on div at bounding box center [625, 274] width 1251 height 549
type input "$ 0,00"
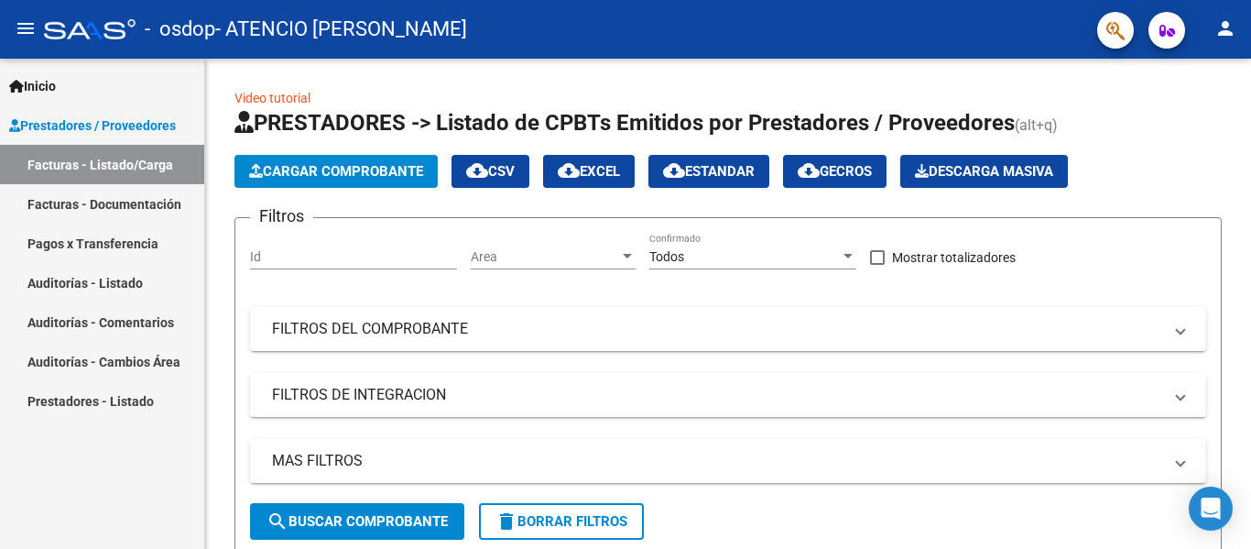
click at [1228, 34] on mat-icon "person" at bounding box center [1226, 28] width 22 height 22
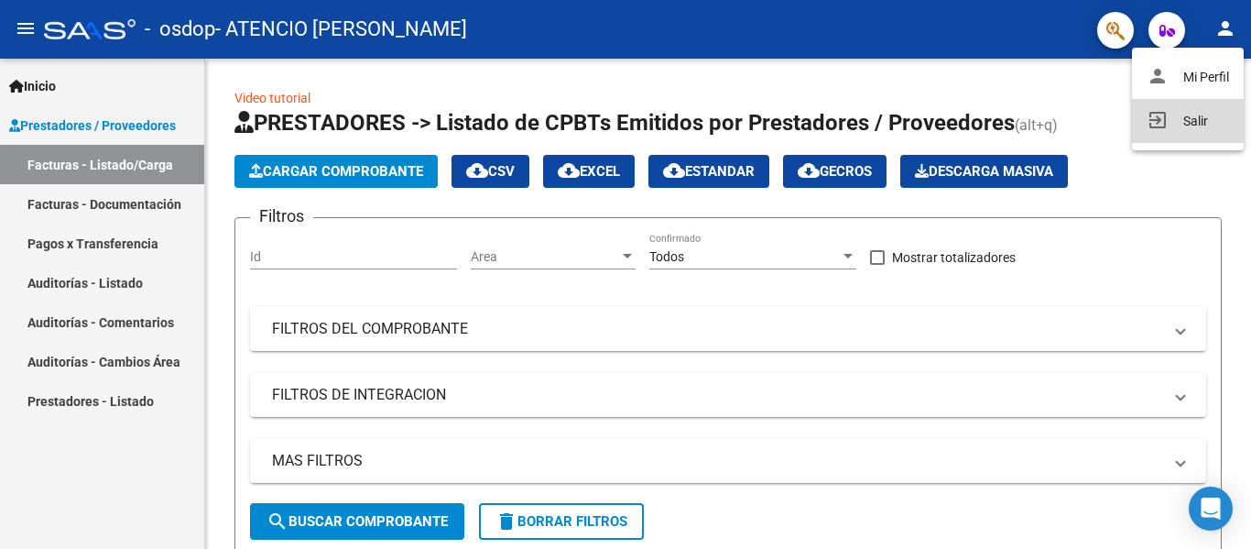
click at [1208, 115] on button "exit_to_app Salir" at bounding box center [1188, 121] width 112 height 44
